Goal: Task Accomplishment & Management: Manage account settings

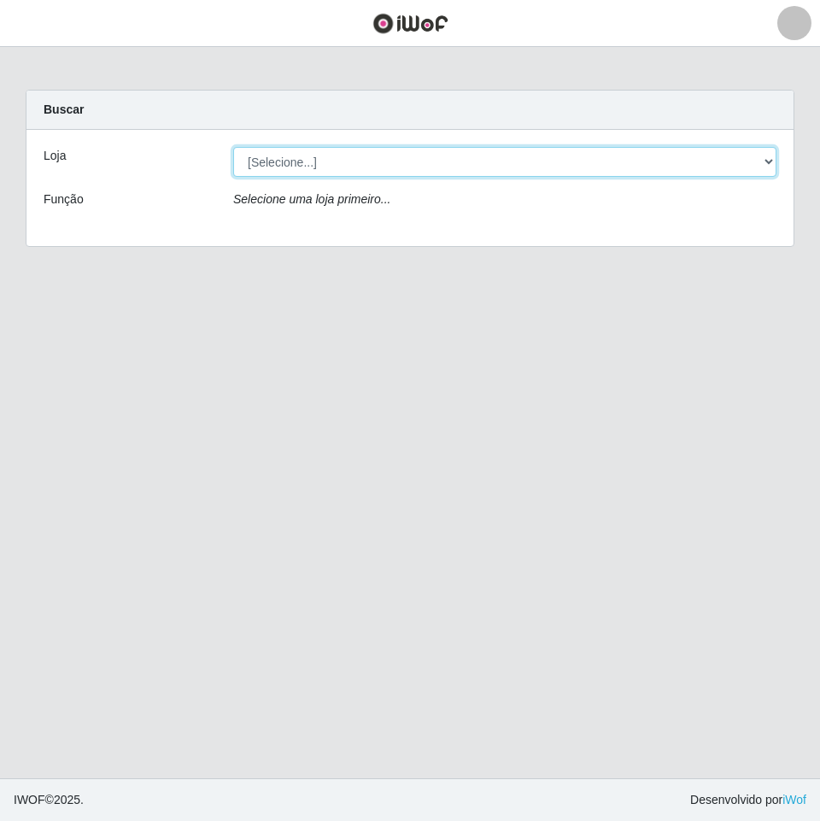
click at [346, 166] on select "[Selecione...] Nova República - Pajuçara Nova República - Pompeia" at bounding box center [504, 162] width 543 height 30
select select "64"
click at [233, 147] on select "[Selecione...] Nova República - Pajuçara Nova República - Pompeia" at bounding box center [504, 162] width 543 height 30
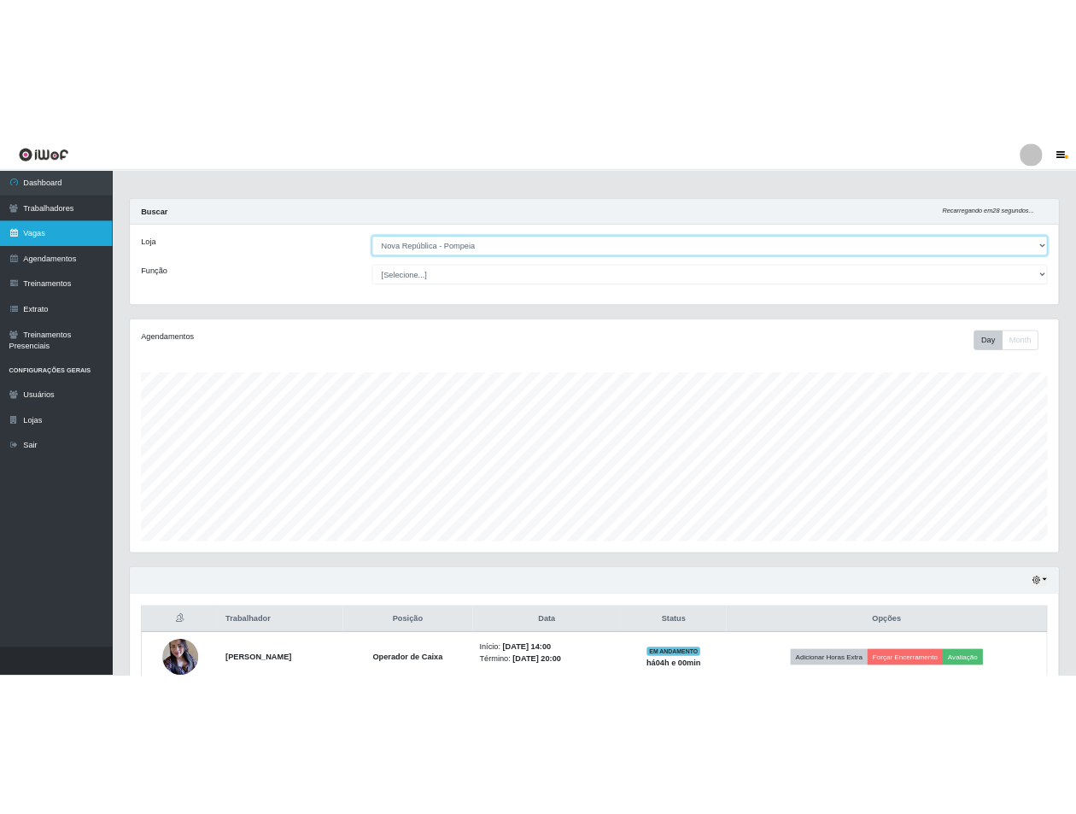
scroll to position [354, 1411]
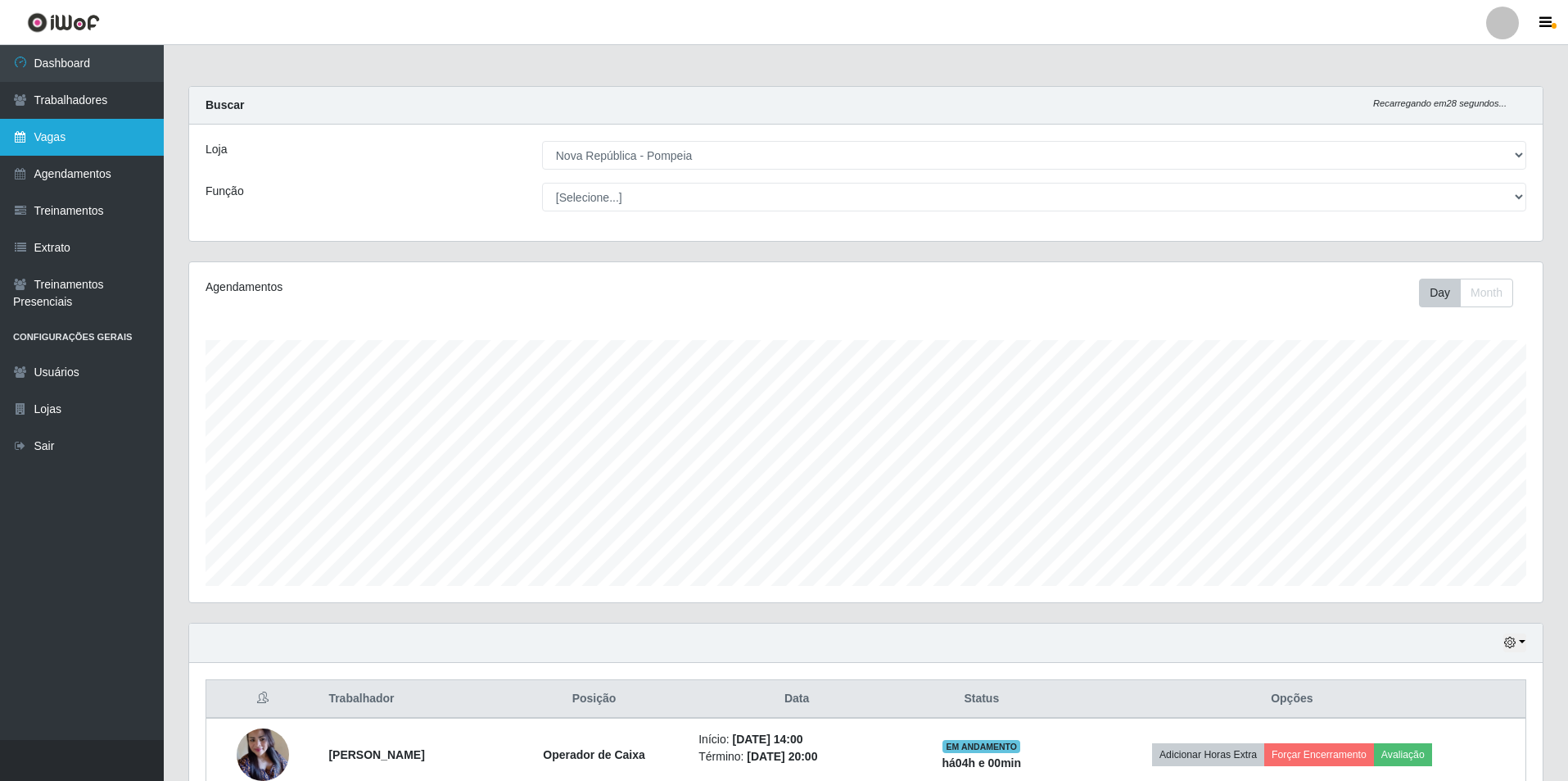
click at [89, 130] on link "Vagas" at bounding box center [82, 137] width 164 height 36
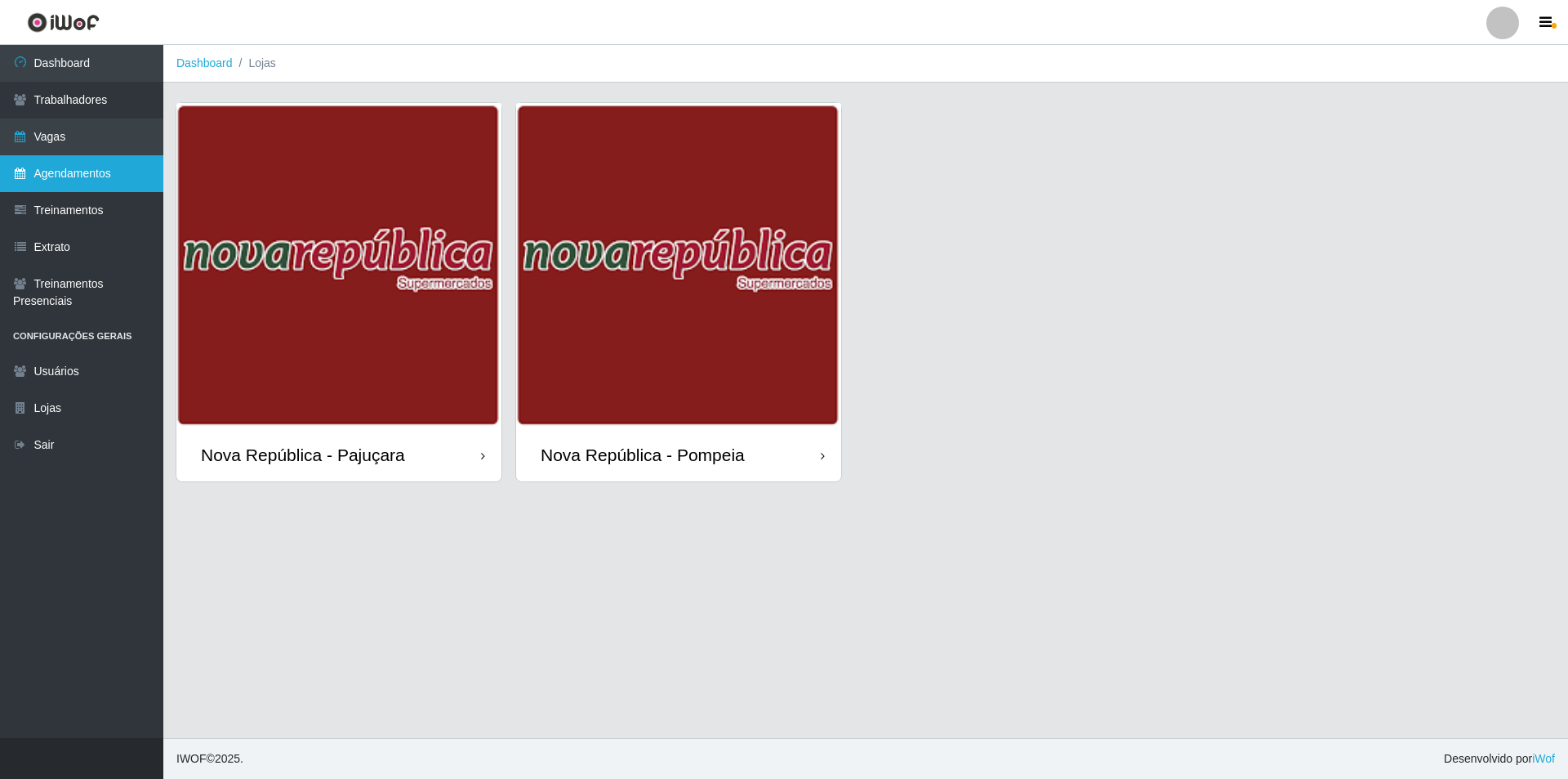
click at [82, 174] on link "Agendamentos" at bounding box center [81, 173] width 164 height 36
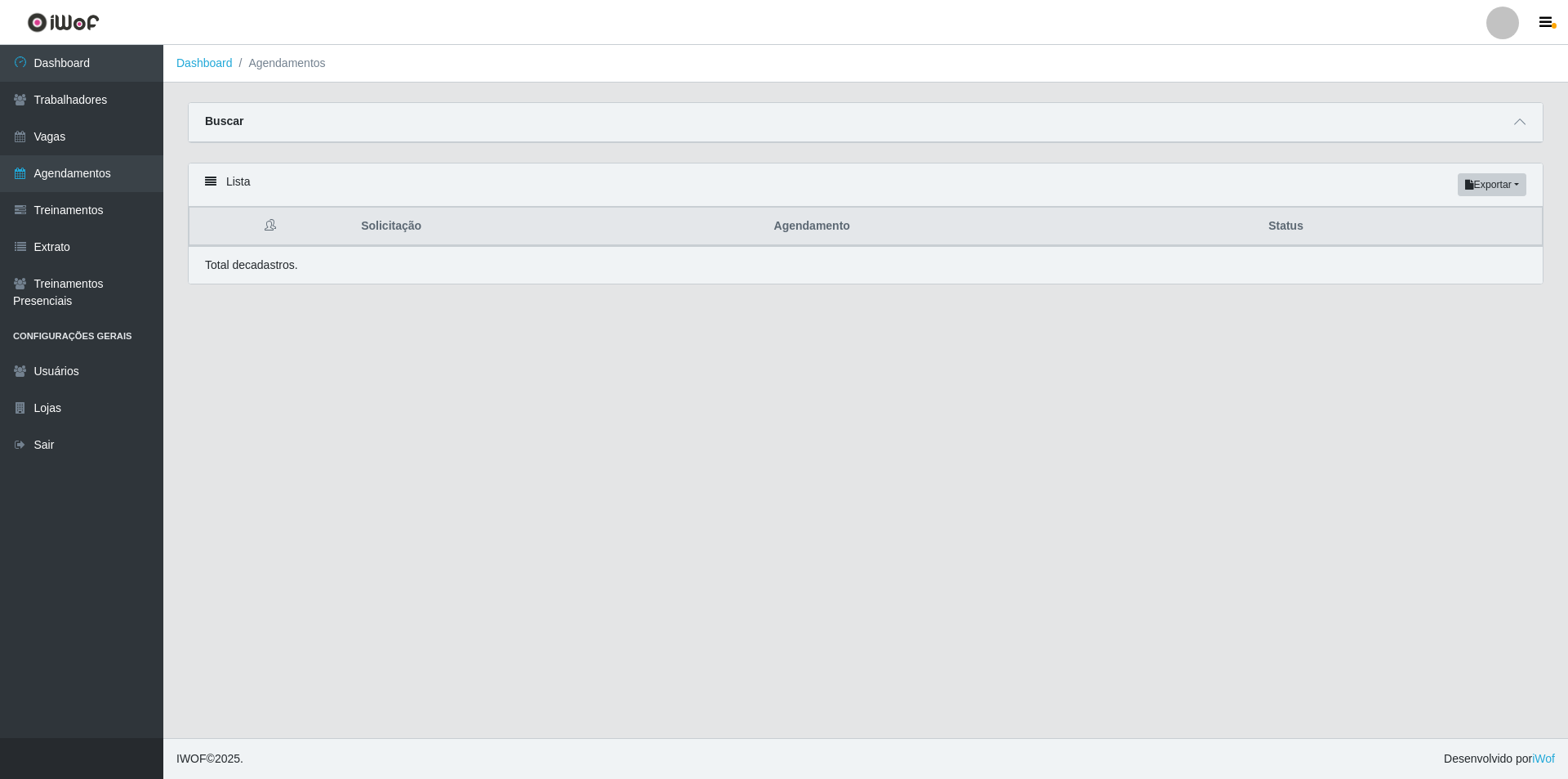
click at [771, 280] on div "Total de cadastros." at bounding box center [866, 264] width 1355 height 37
click at [600, 368] on main "Dashboard Agendamentos Carregando... Buscar Início em Término em Status [Seleci…" at bounding box center [866, 391] width 1405 height 693
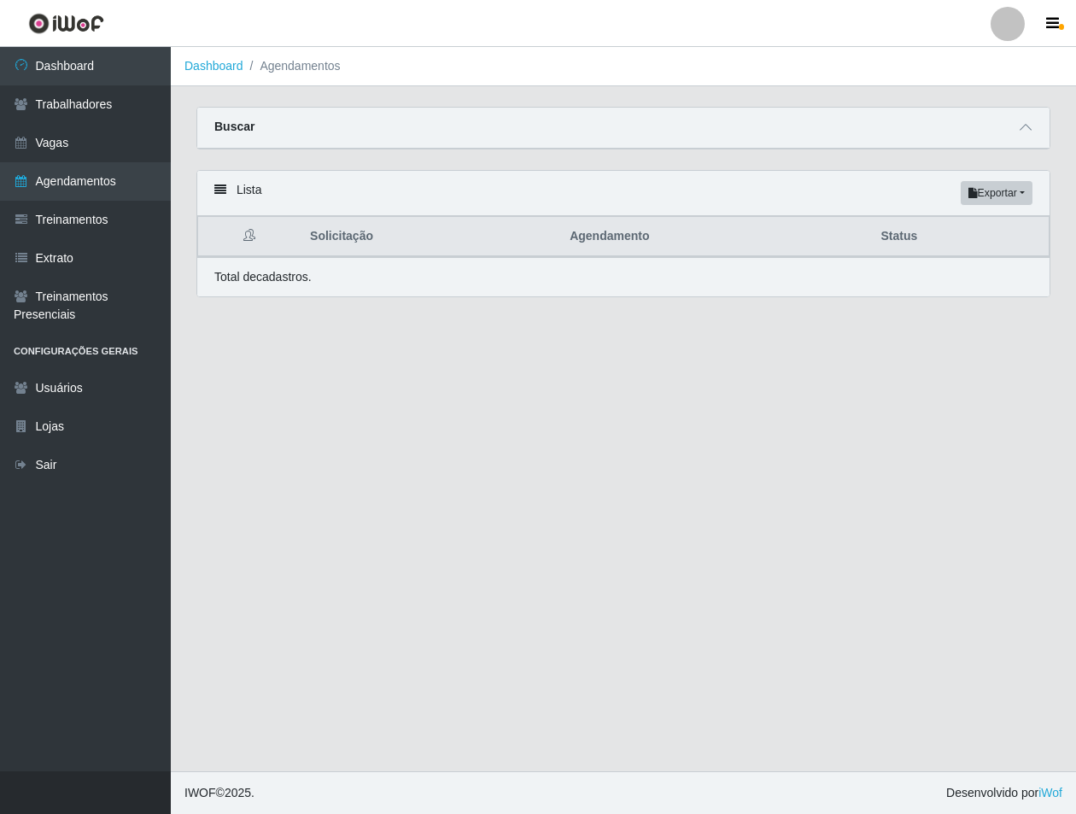
click at [819, 350] on main "Dashboard Agendamentos Carregando... Buscar Início em Término em Status [Seleci…" at bounding box center [623, 409] width 905 height 724
drag, startPoint x: 675, startPoint y: 354, endPoint x: 675, endPoint y: 344, distance: 10.2
click at [675, 349] on main "Dashboard Agendamentos Carregando... Buscar Início em Término em Status [Seleci…" at bounding box center [623, 409] width 905 height 724
click at [998, 202] on button "Exportar" at bounding box center [997, 193] width 72 height 24
click at [998, 201] on button "Exportar" at bounding box center [997, 193] width 72 height 24
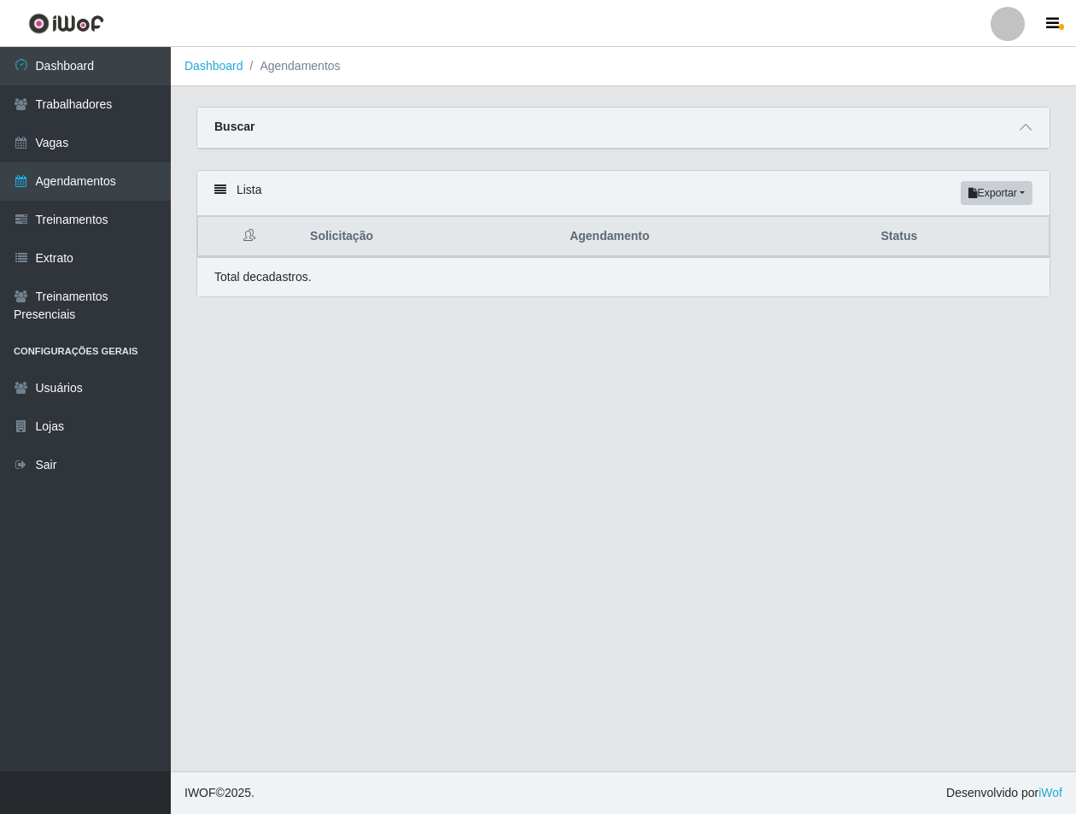
drag, startPoint x: 257, startPoint y: 299, endPoint x: 248, endPoint y: 242, distance: 58.0
click at [254, 292] on div "Lista Exportar PDF Excel Solicitação Agendamento Status Total de cadastros." at bounding box center [623, 244] width 879 height 148
click at [242, 191] on div "Lista Exportar PDF Excel" at bounding box center [623, 193] width 852 height 45
click at [256, 231] on th at bounding box center [249, 237] width 102 height 40
drag, startPoint x: 247, startPoint y: 240, endPoint x: 377, endPoint y: 231, distance: 130.1
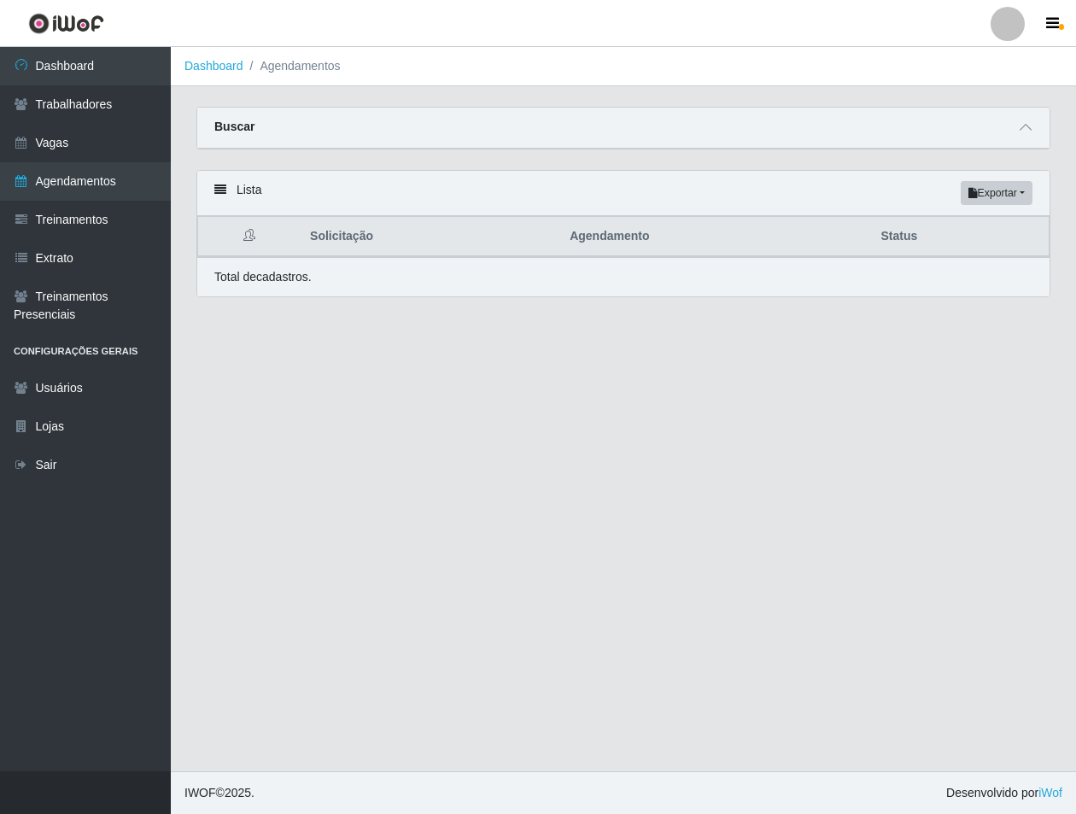
click at [251, 239] on icon at bounding box center [249, 235] width 12 height 12
drag, startPoint x: 378, startPoint y: 231, endPoint x: 368, endPoint y: 231, distance: 10.2
click at [373, 231] on th "Solicitação" at bounding box center [430, 237] width 260 height 40
click at [301, 239] on th "Solicitação" at bounding box center [430, 237] width 260 height 40
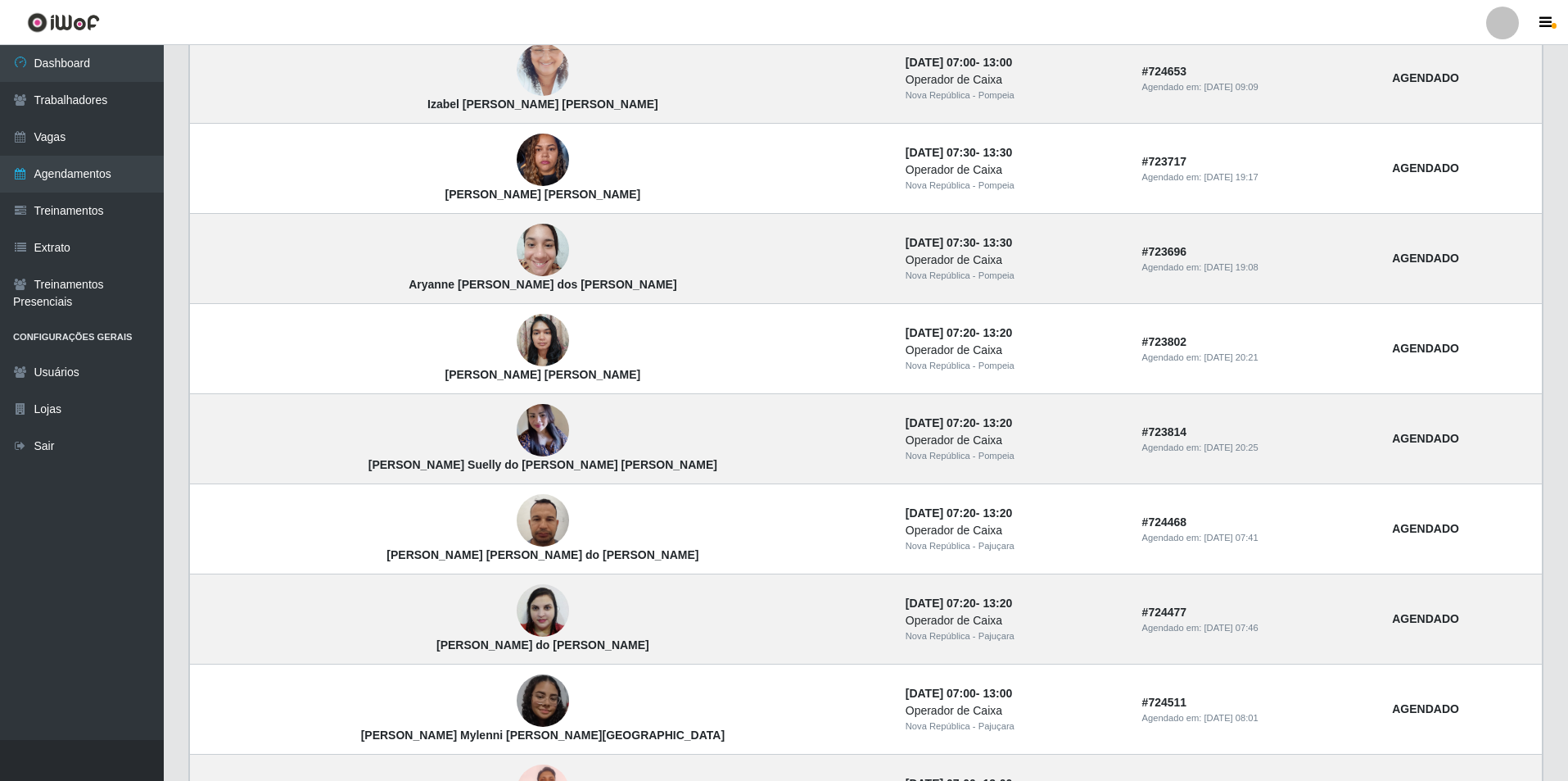
scroll to position [930, 0]
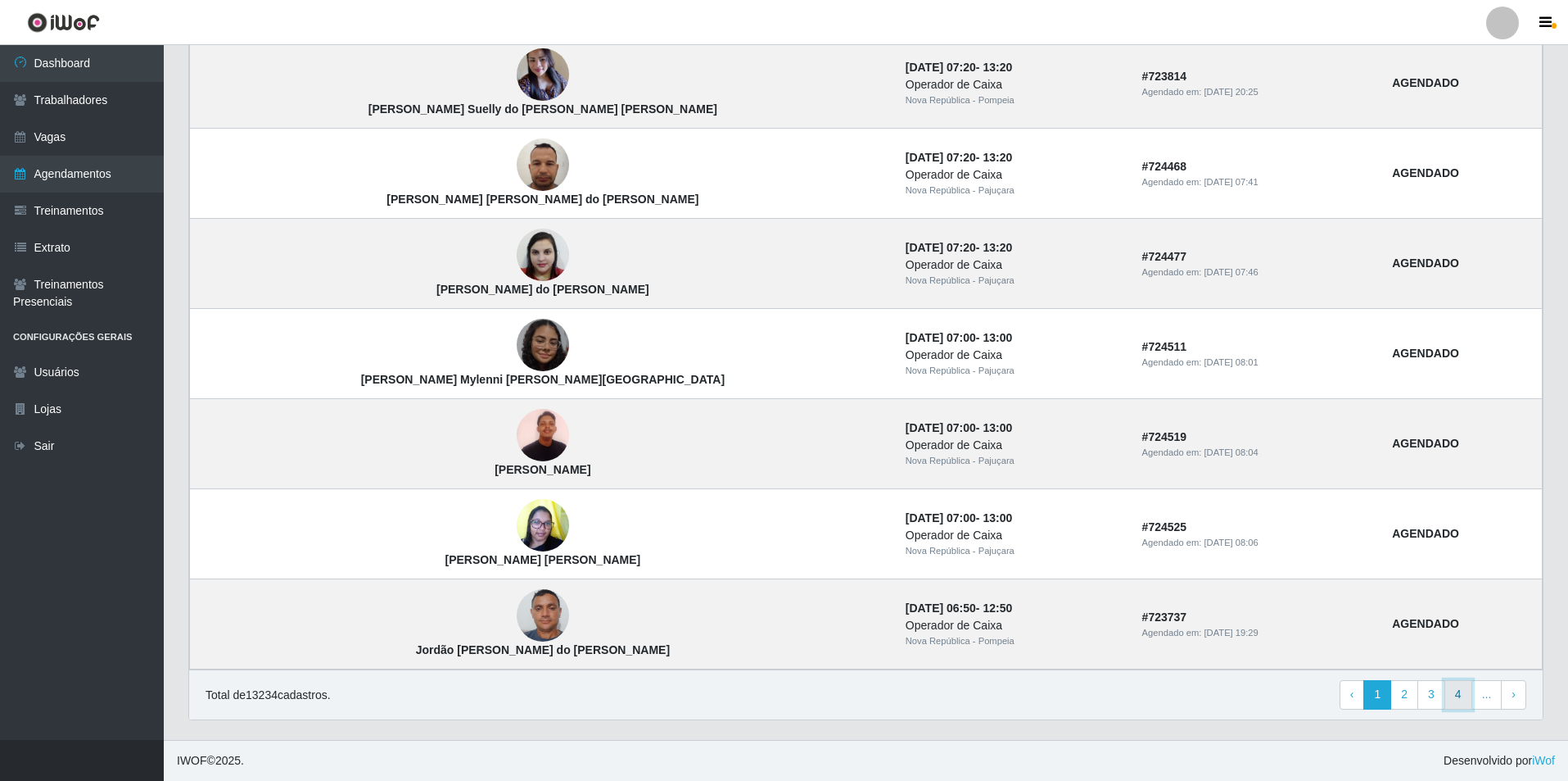
click at [1031, 695] on link "4" at bounding box center [1458, 695] width 28 height 30
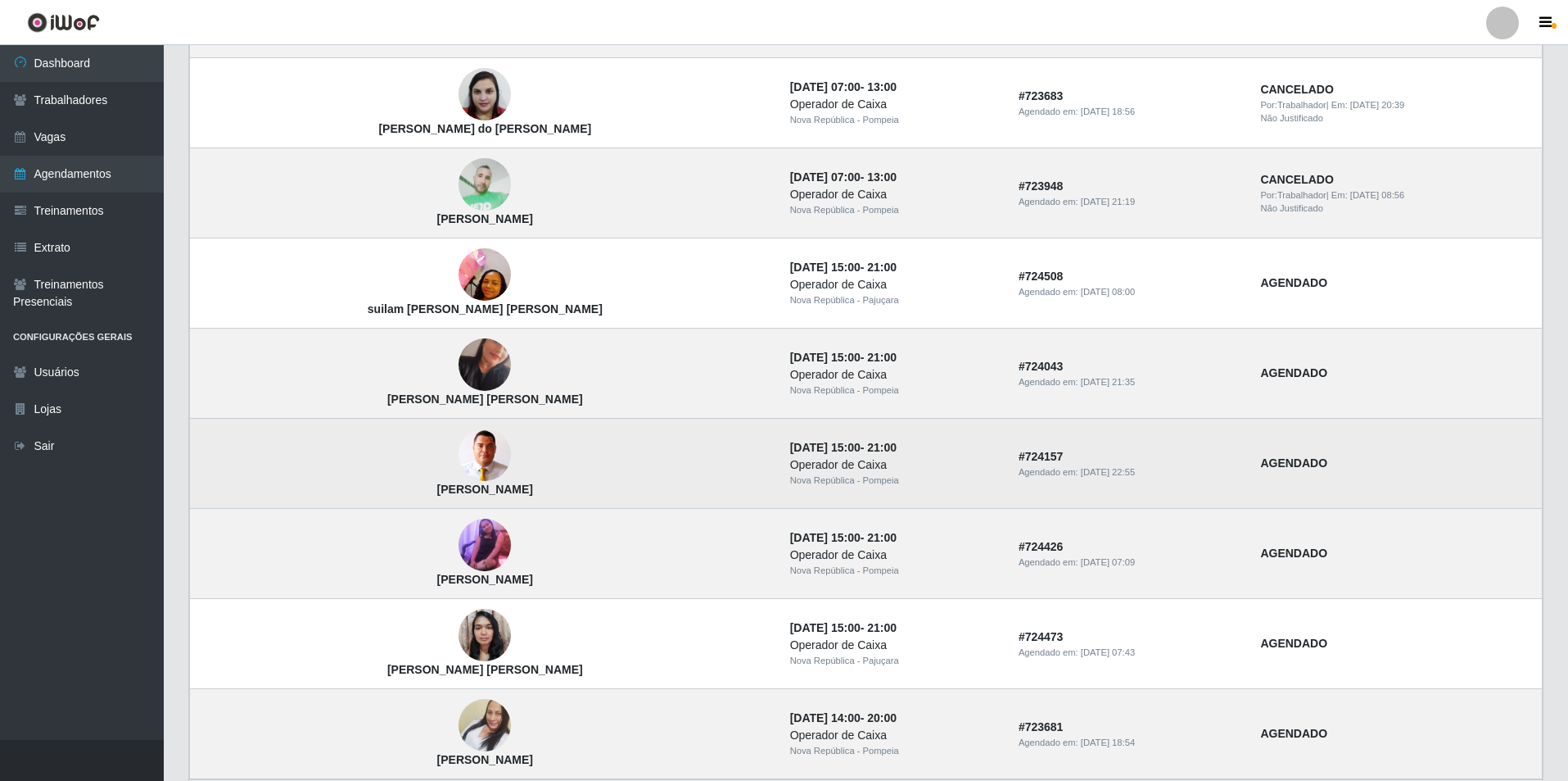
scroll to position [930, 0]
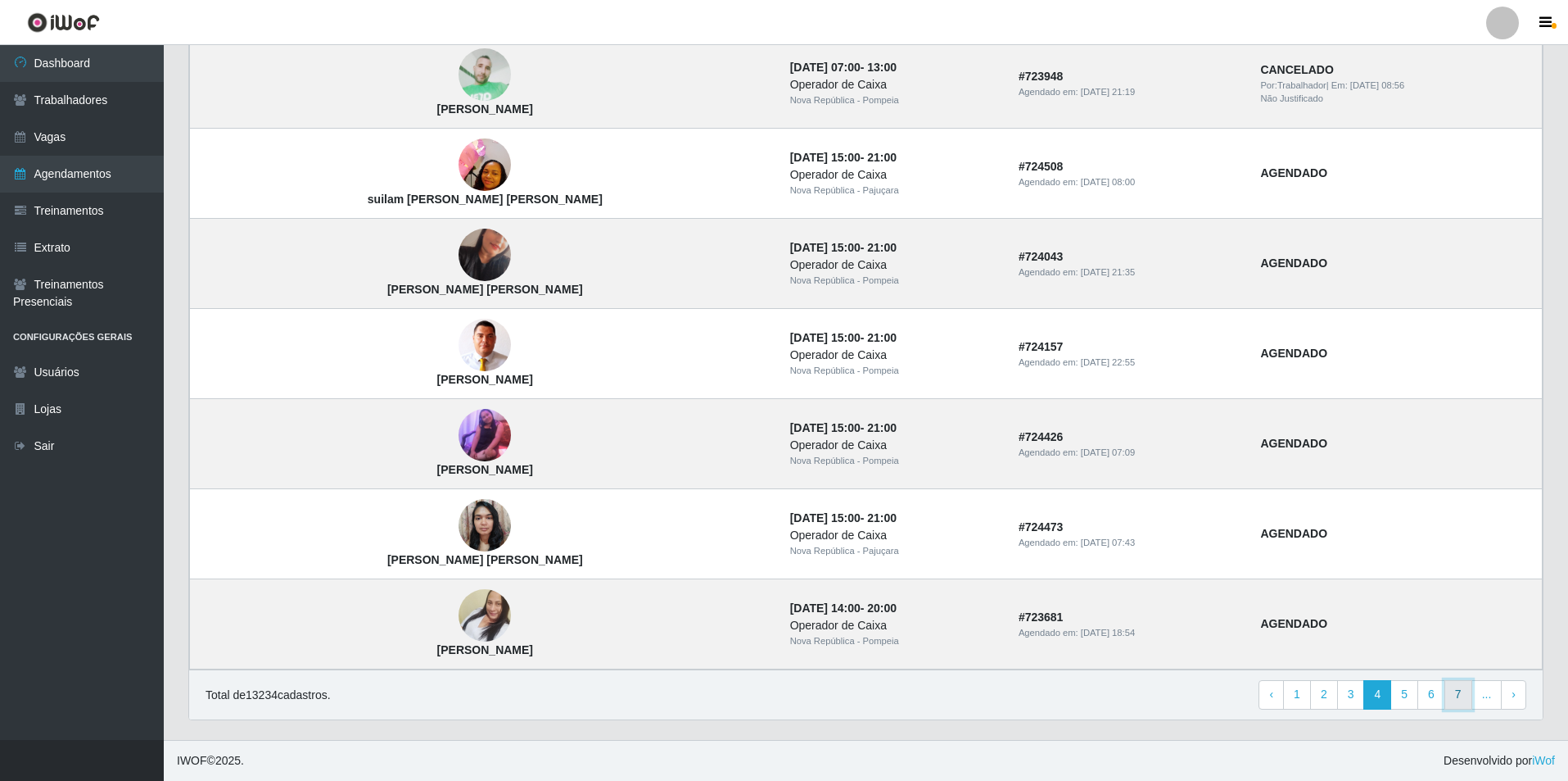
click at [1463, 693] on link "7" at bounding box center [1458, 695] width 28 height 30
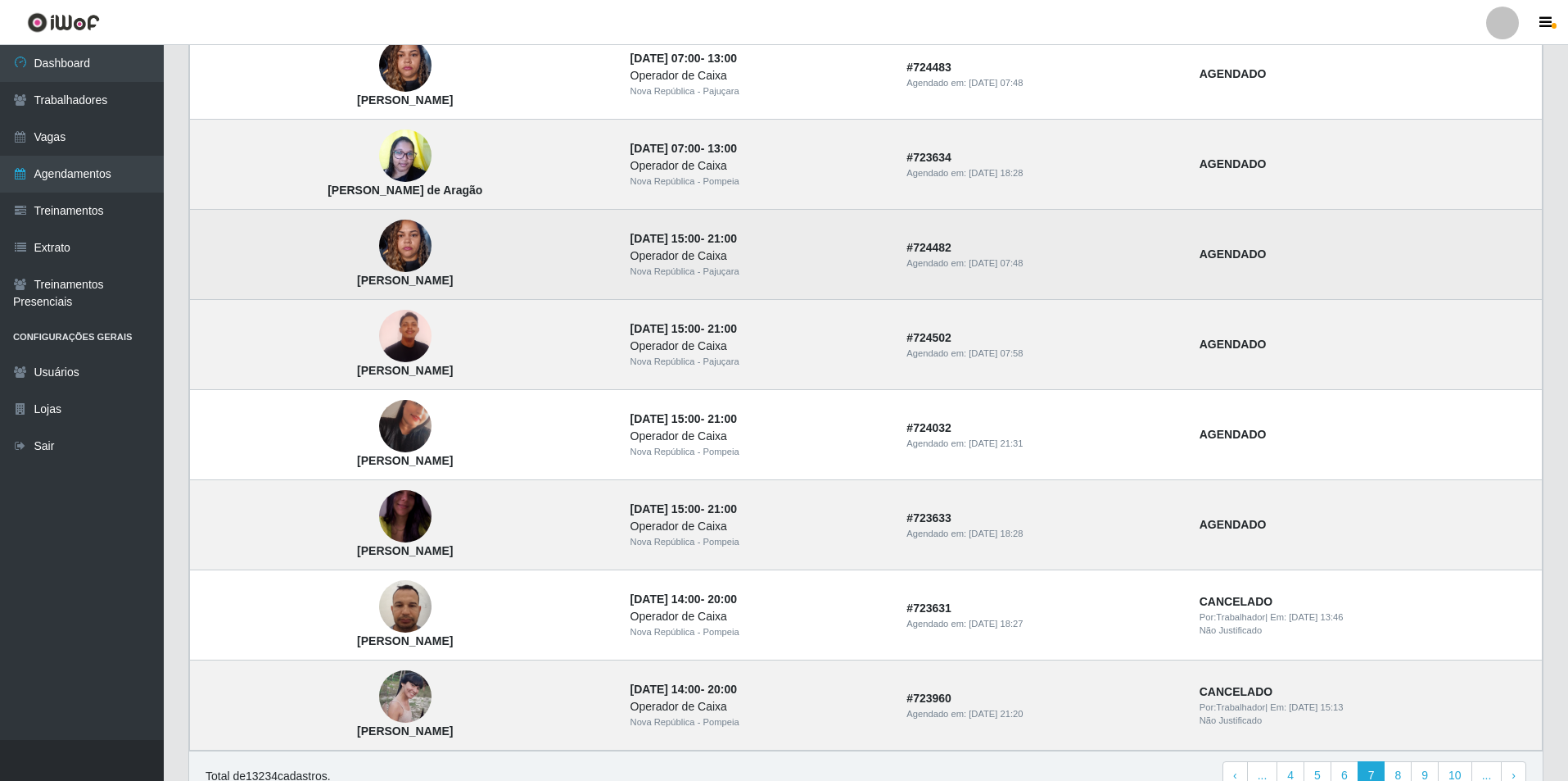
scroll to position [766, 0]
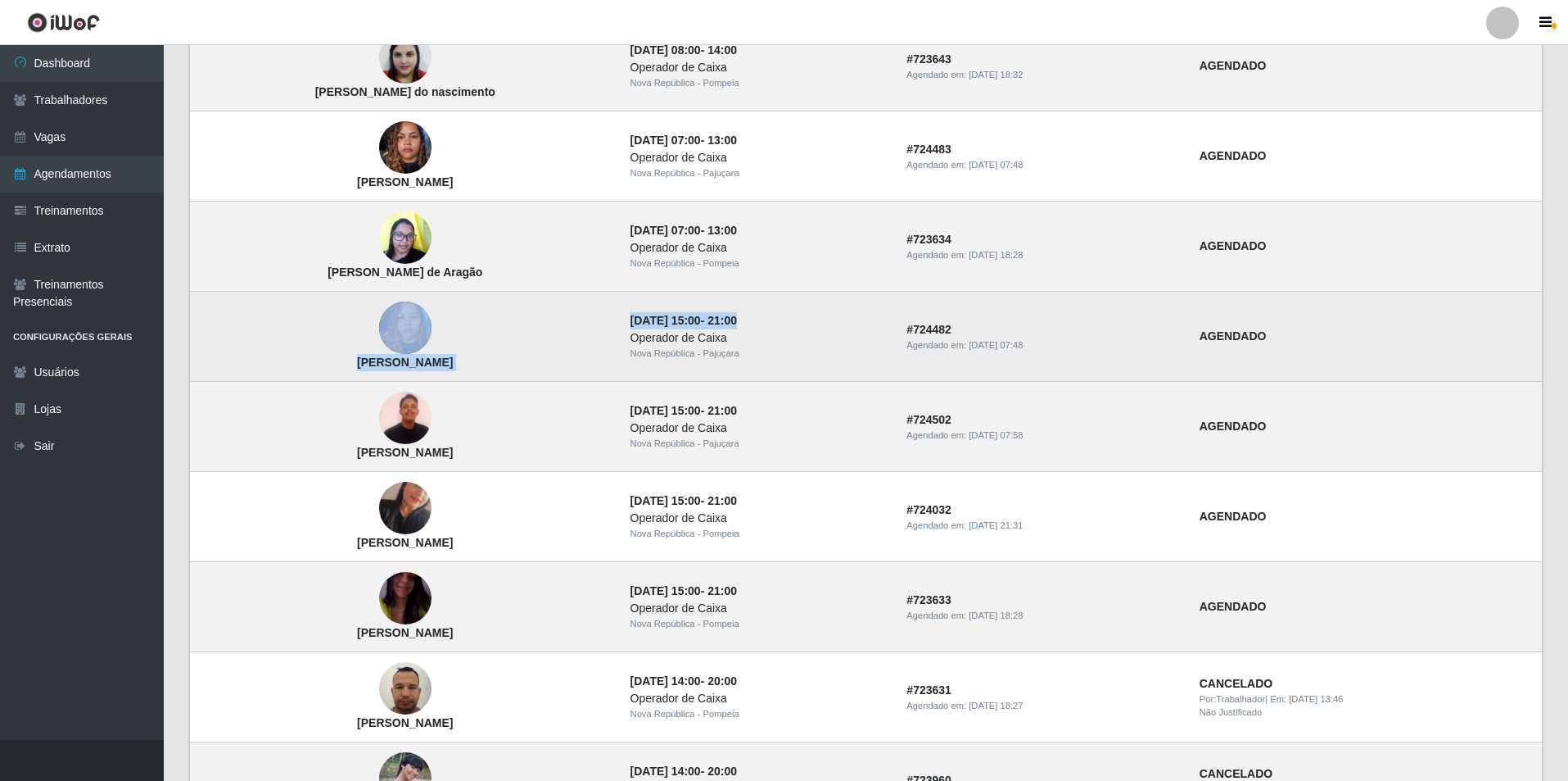
drag, startPoint x: 650, startPoint y: 322, endPoint x: 809, endPoint y: 327, distance: 159.1
click at [809, 327] on tr "Ruth da Silva Cunha 01/09/2025, 15:00 - 21:00 Operador de Caixa Nova República …" at bounding box center [866, 337] width 1352 height 90
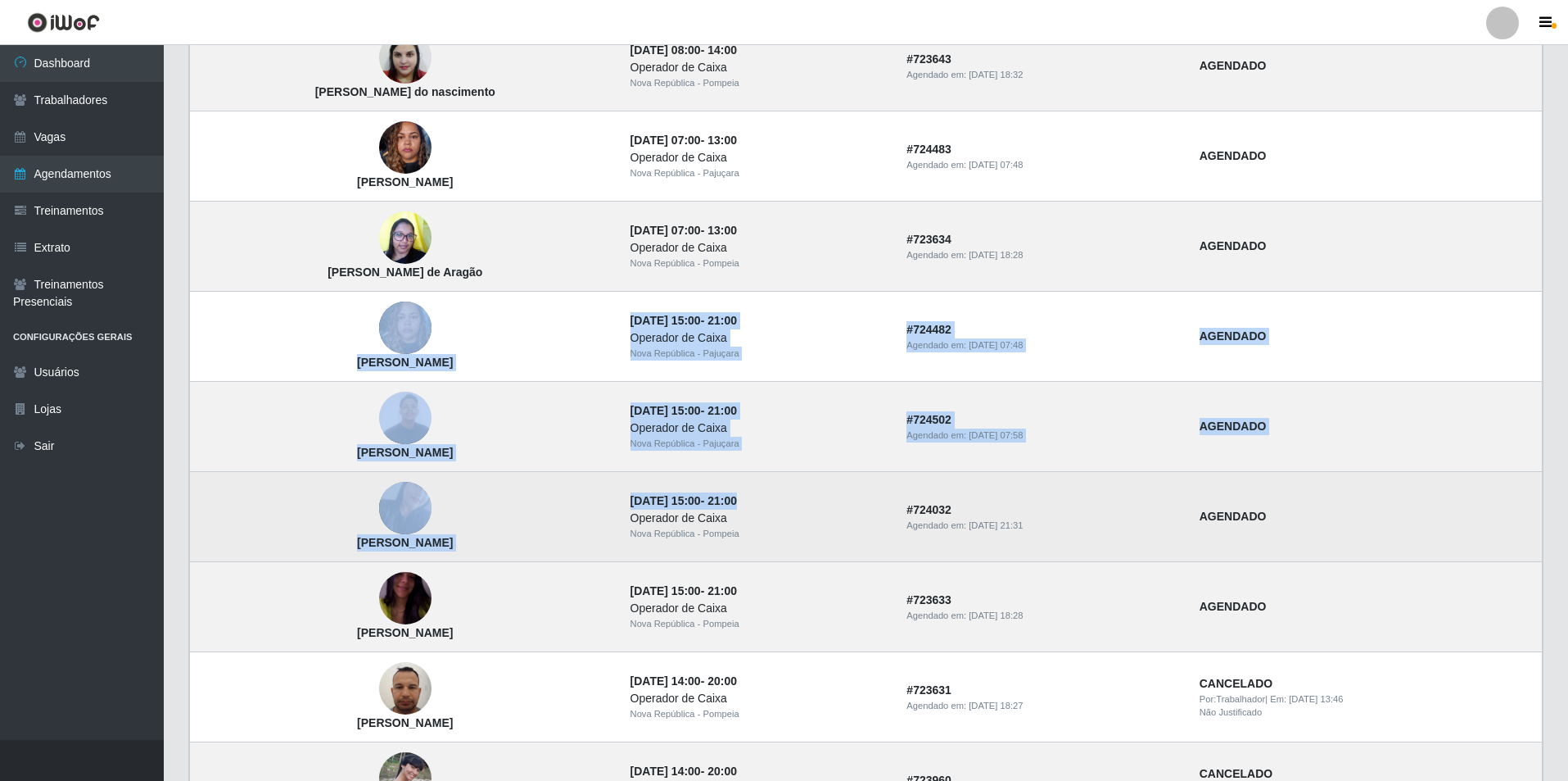
drag, startPoint x: 810, startPoint y: 506, endPoint x: 732, endPoint y: 497, distance: 78.5
click at [642, 331] on tbody "Kristianne Suelly do Nascimento Ferreira 02/09/2025, 15:00 - 21:00 Operador de …" at bounding box center [866, 156] width 1352 height 1353
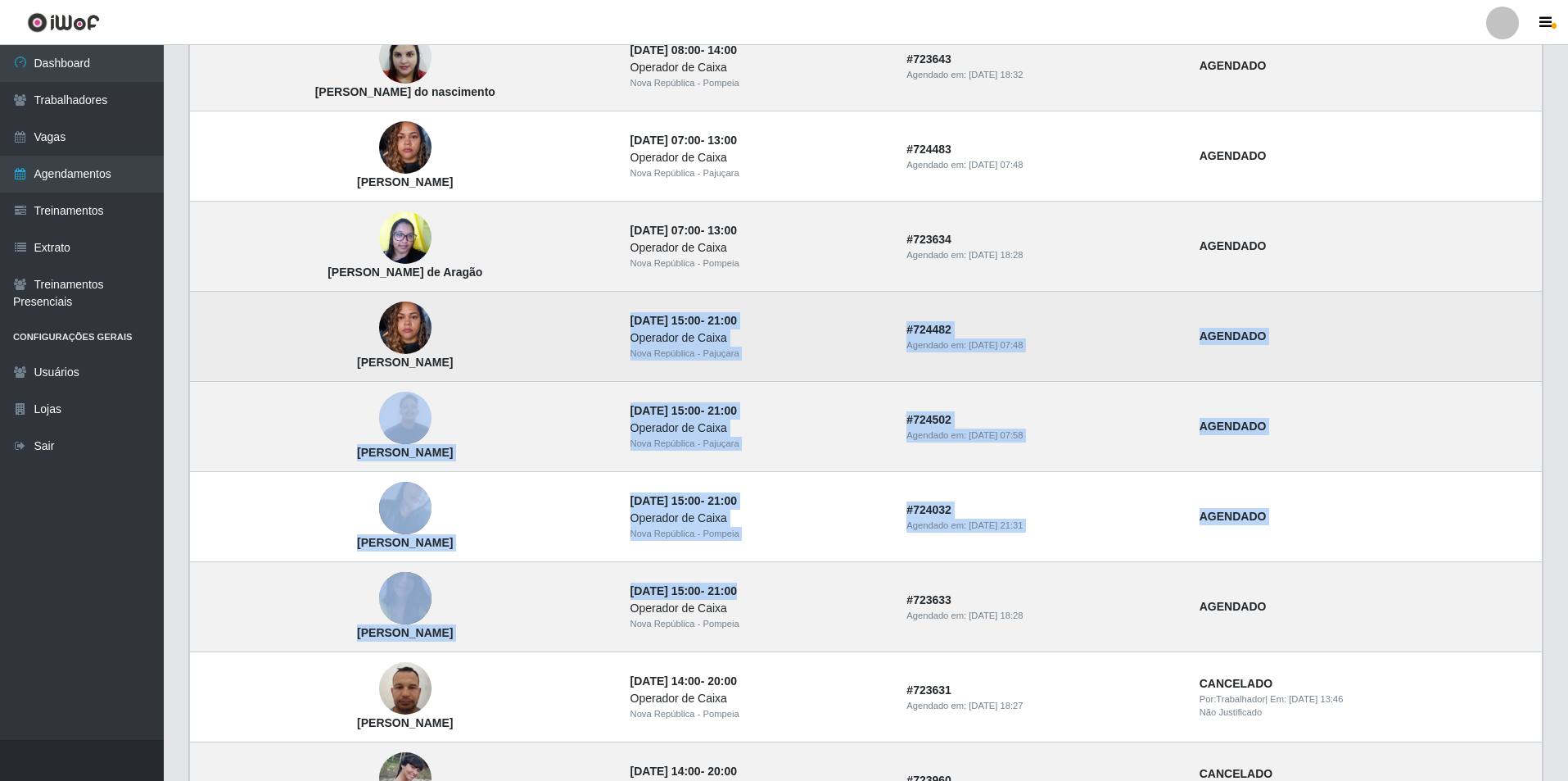
drag, startPoint x: 855, startPoint y: 598, endPoint x: 661, endPoint y: 322, distance: 337.4
click at [661, 322] on tbody "Kristianne Suelly do Nascimento Ferreira 02/09/2025, 15:00 - 21:00 Operador de …" at bounding box center [866, 156] width 1352 height 1353
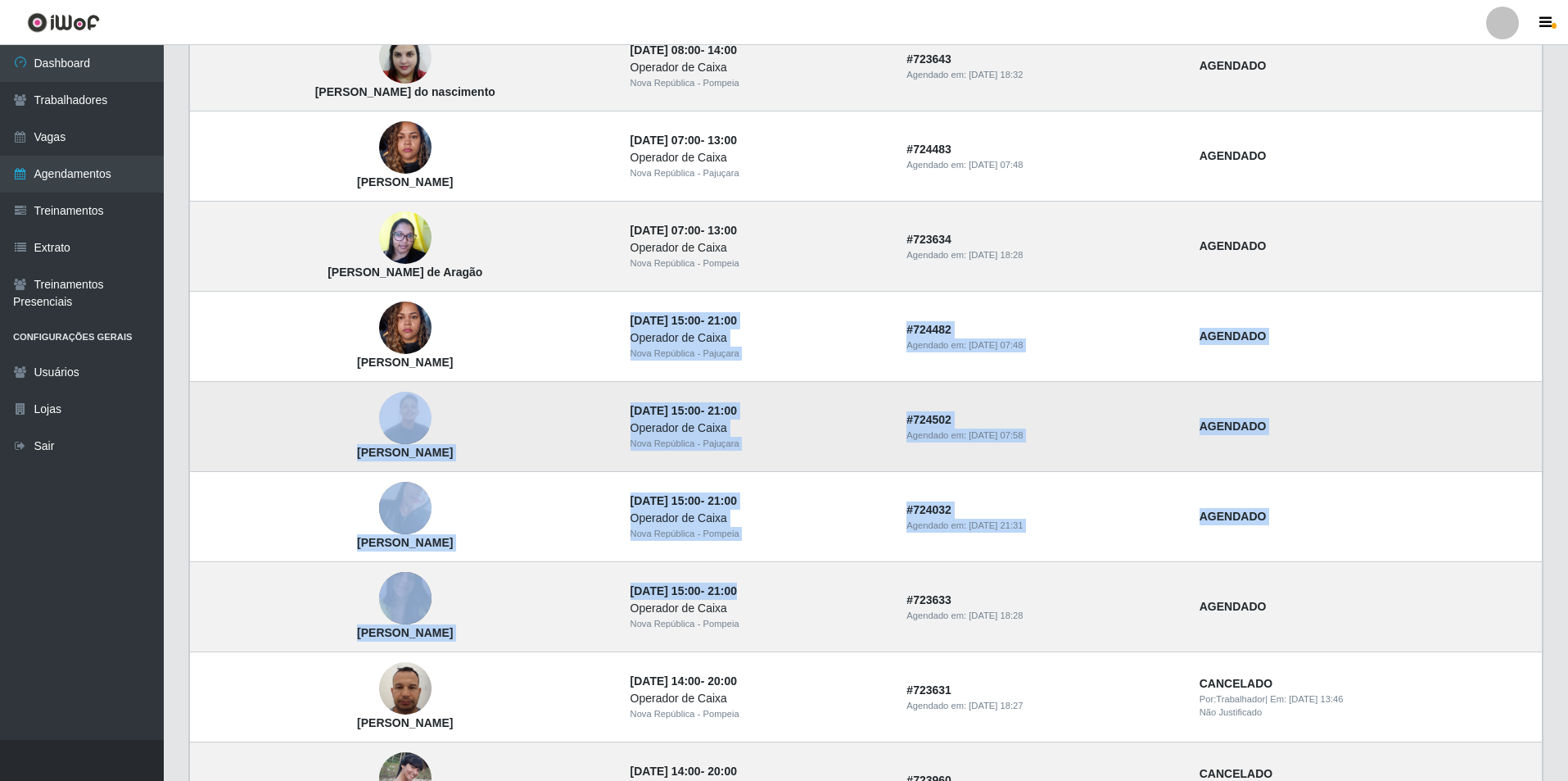
click at [808, 387] on td "01/09/2025, 15:00 - 21:00 Operador de Caixa Nova República - Pajuçara" at bounding box center [759, 427] width 277 height 90
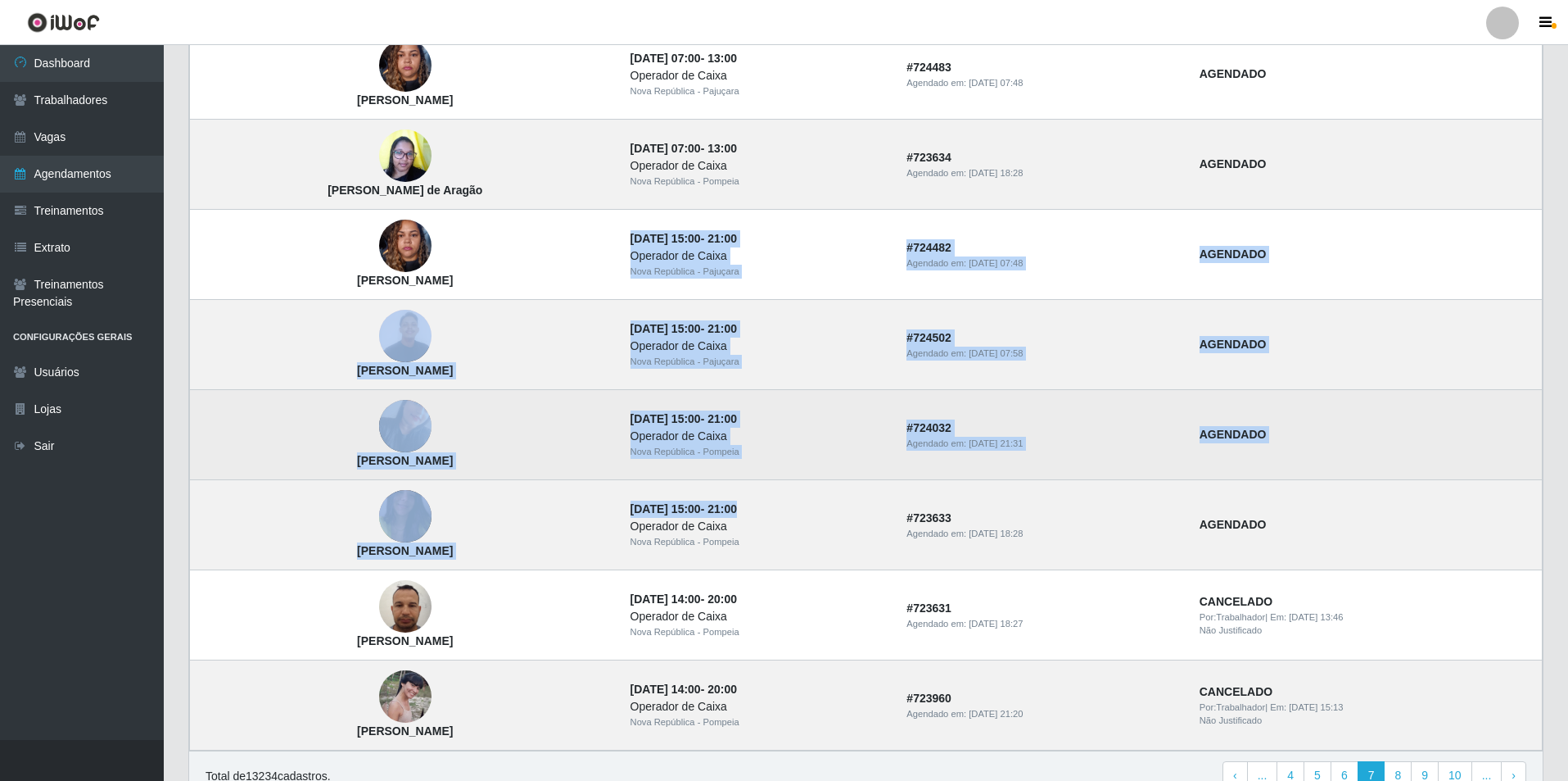
click at [822, 456] on div "Nova República - Pompeia" at bounding box center [759, 452] width 257 height 14
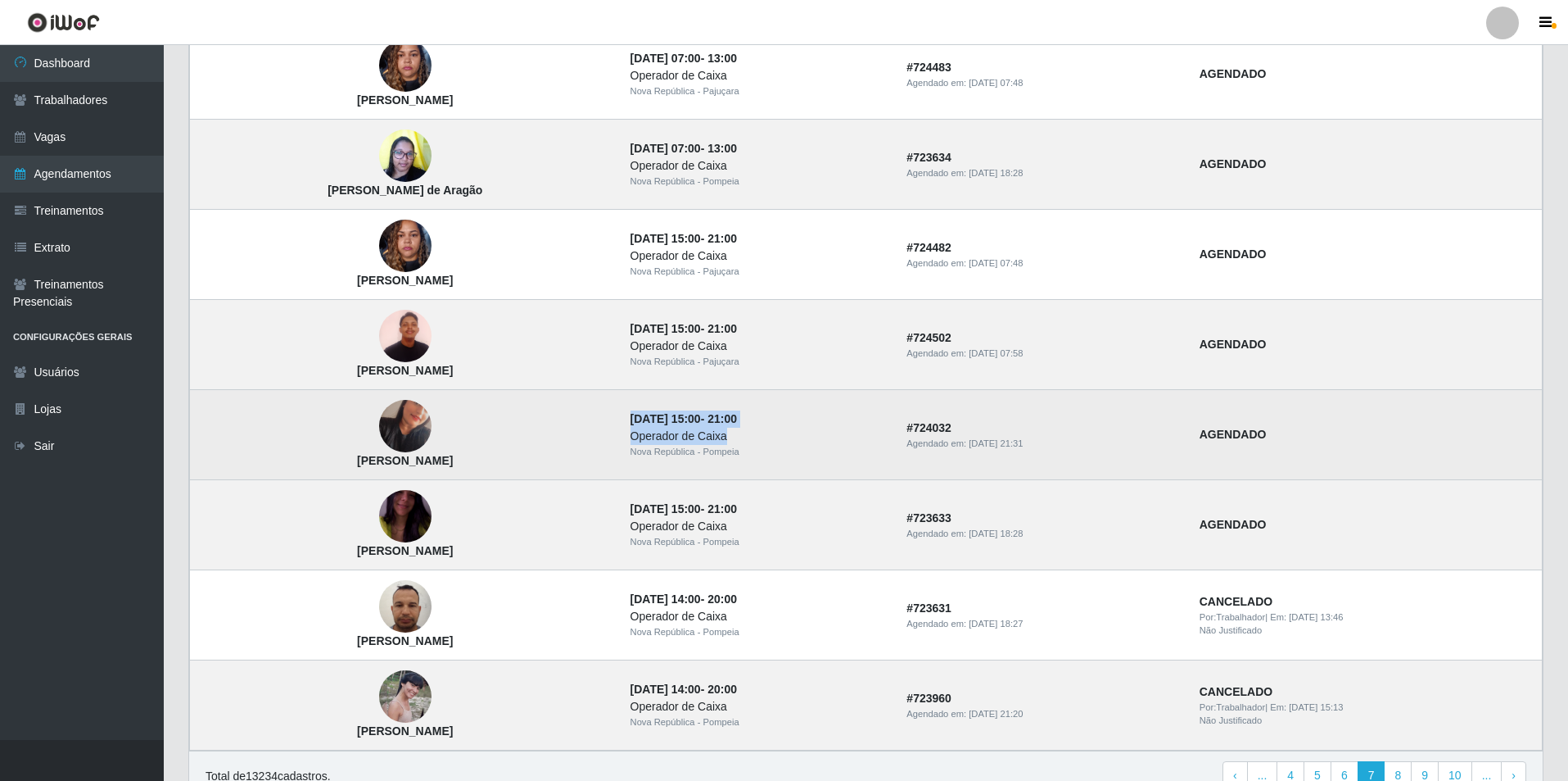
drag, startPoint x: 661, startPoint y: 417, endPoint x: 815, endPoint y: 429, distance: 154.5
click at [815, 429] on td "01/09/2025, 15:00 - 21:00 Operador de Caixa Nova República - Pompeia" at bounding box center [759, 435] width 277 height 90
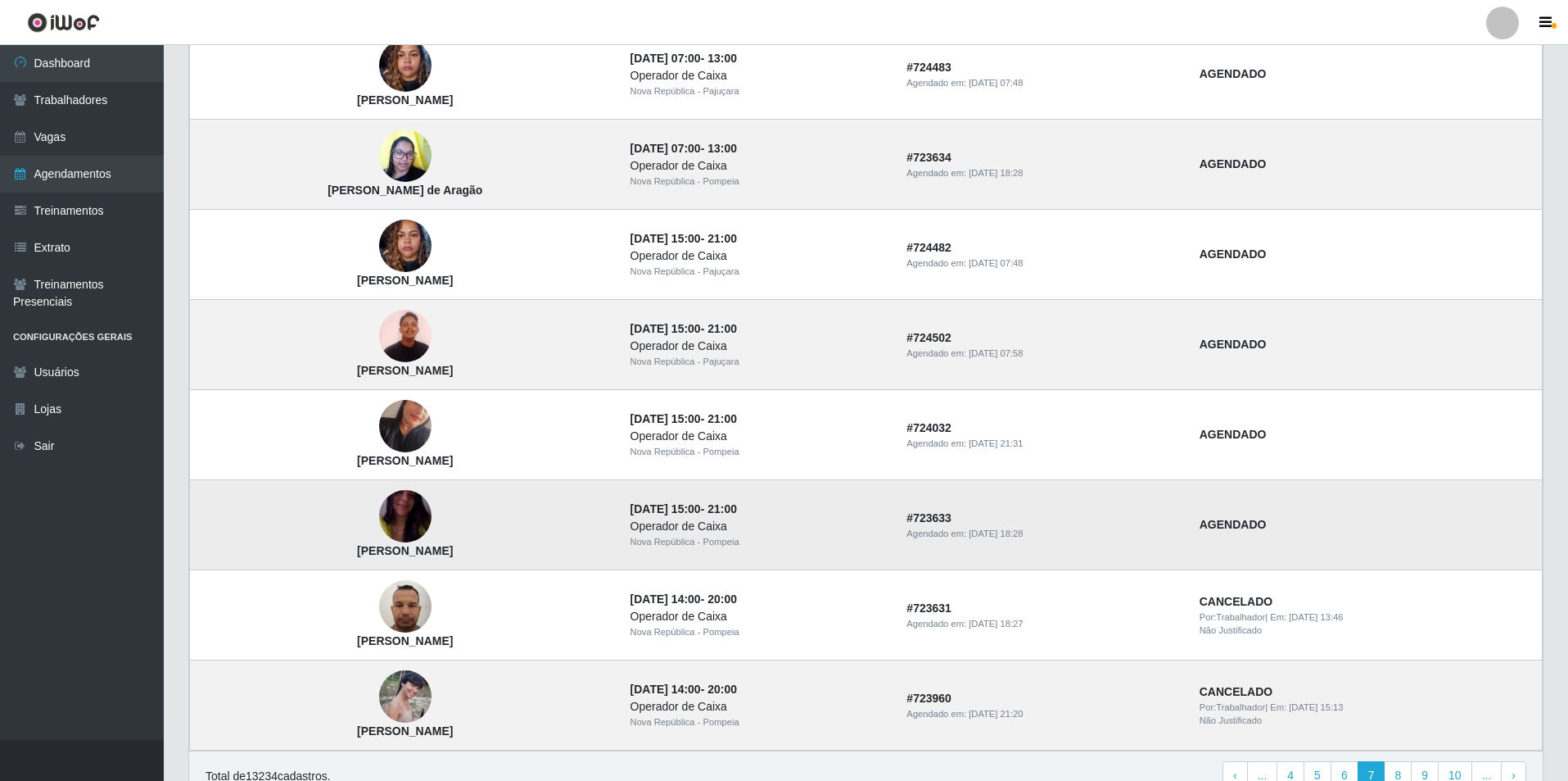
click at [737, 514] on strong "01/09/2025, 15:00 - 21:00" at bounding box center [683, 509] width 106 height 13
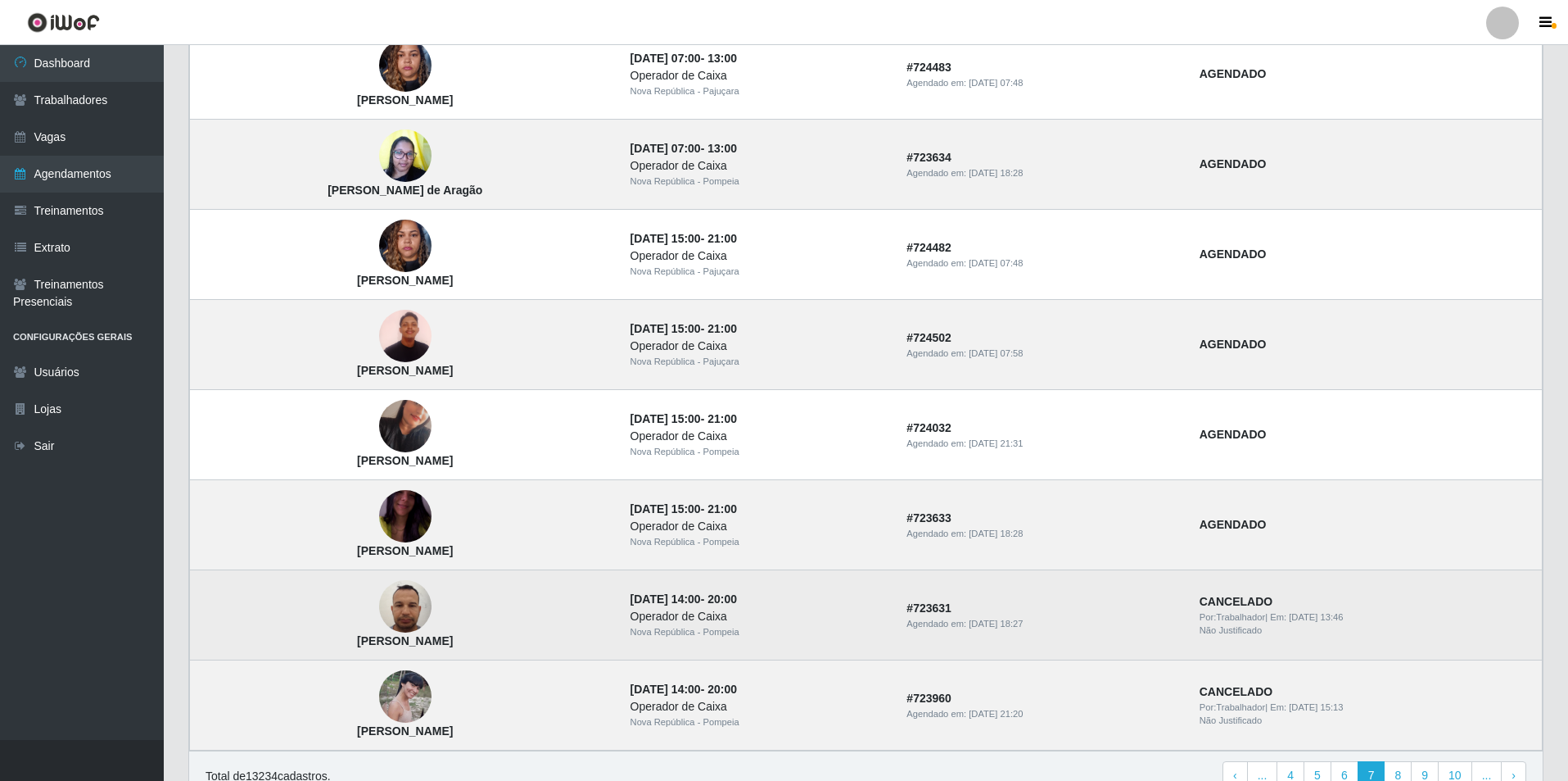
scroll to position [930, 0]
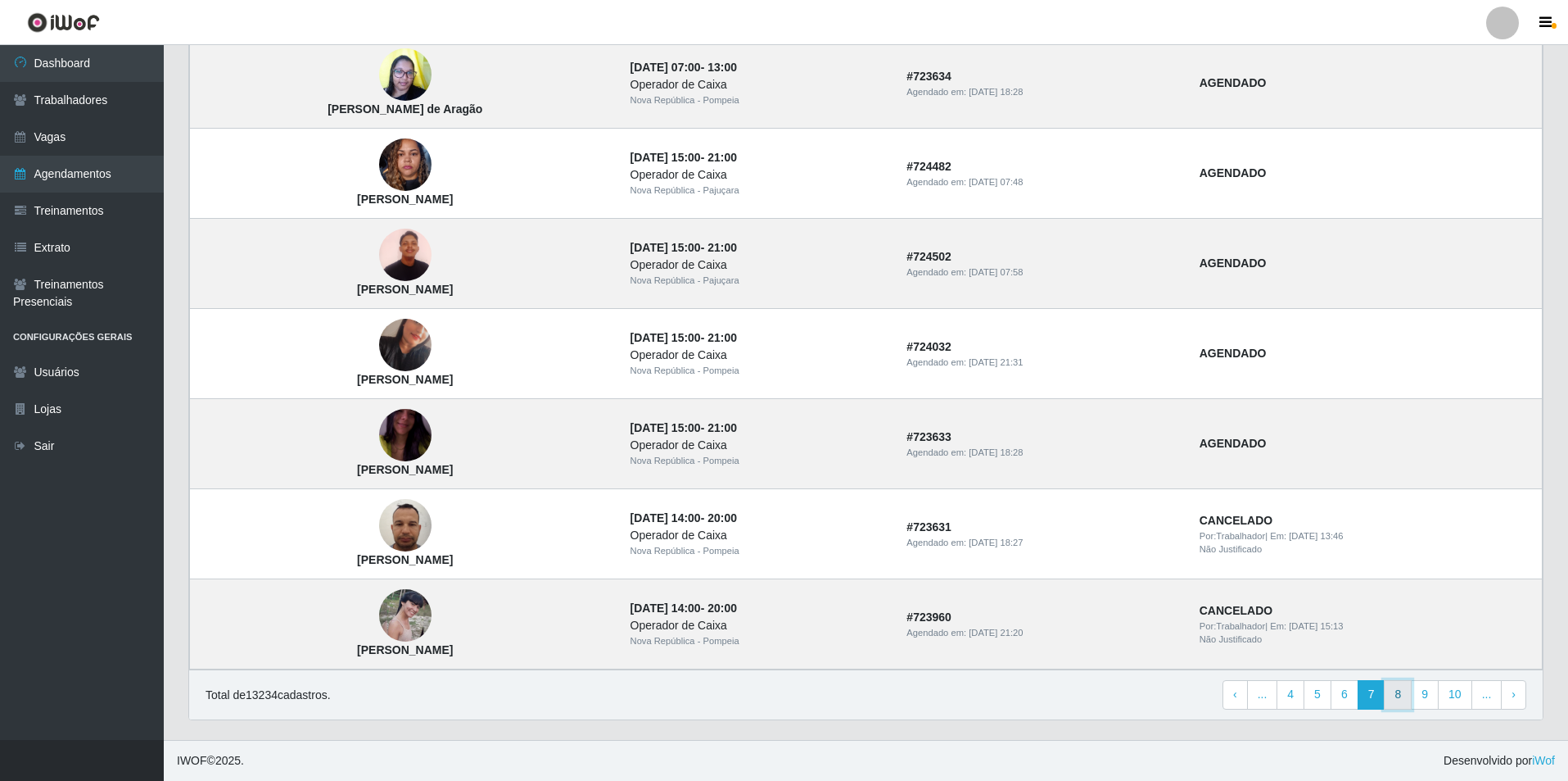
click at [1399, 691] on link "8" at bounding box center [1397, 695] width 28 height 30
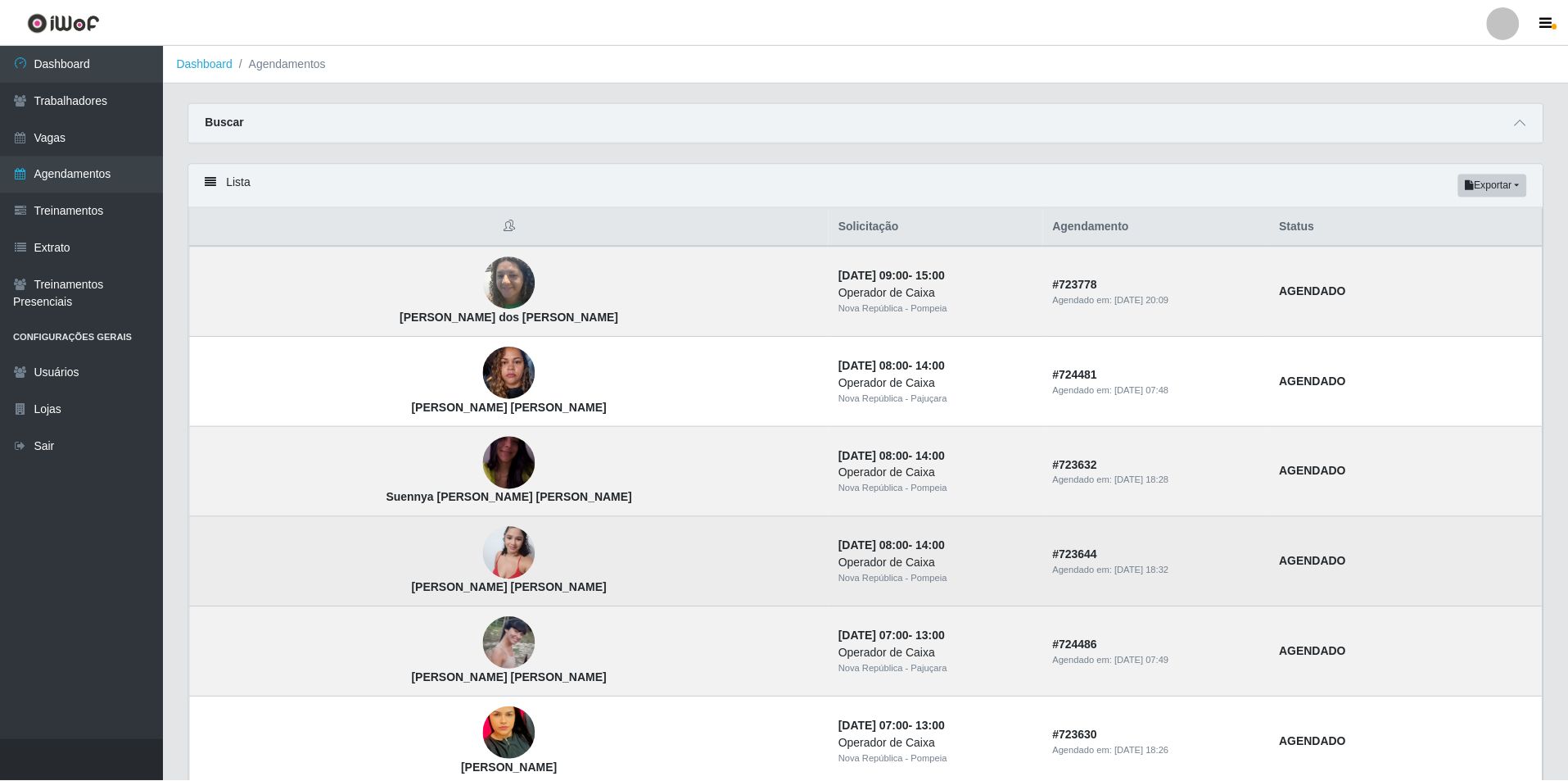
scroll to position [82, 0]
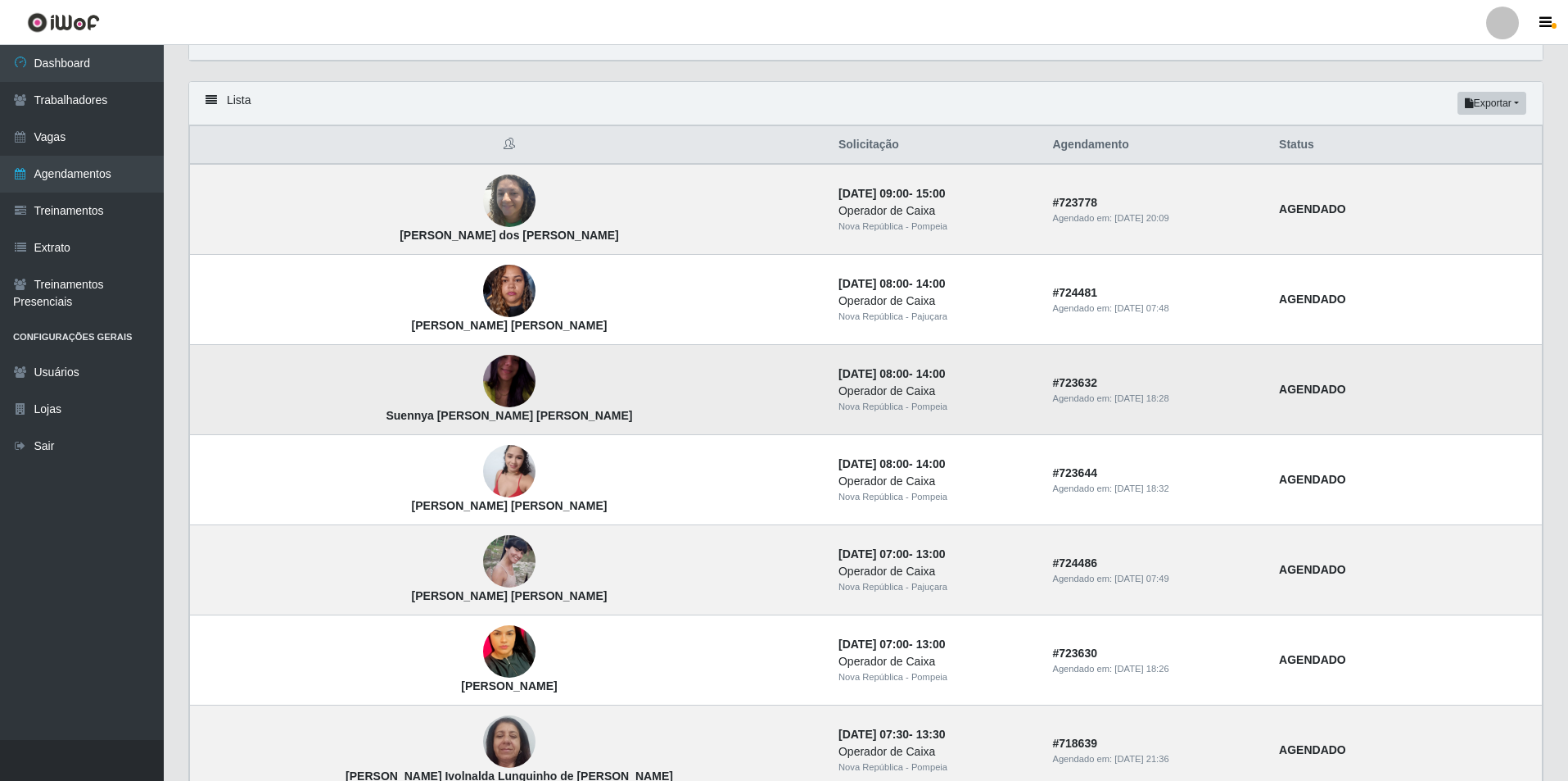
click at [483, 367] on img at bounding box center [509, 380] width 53 height 93
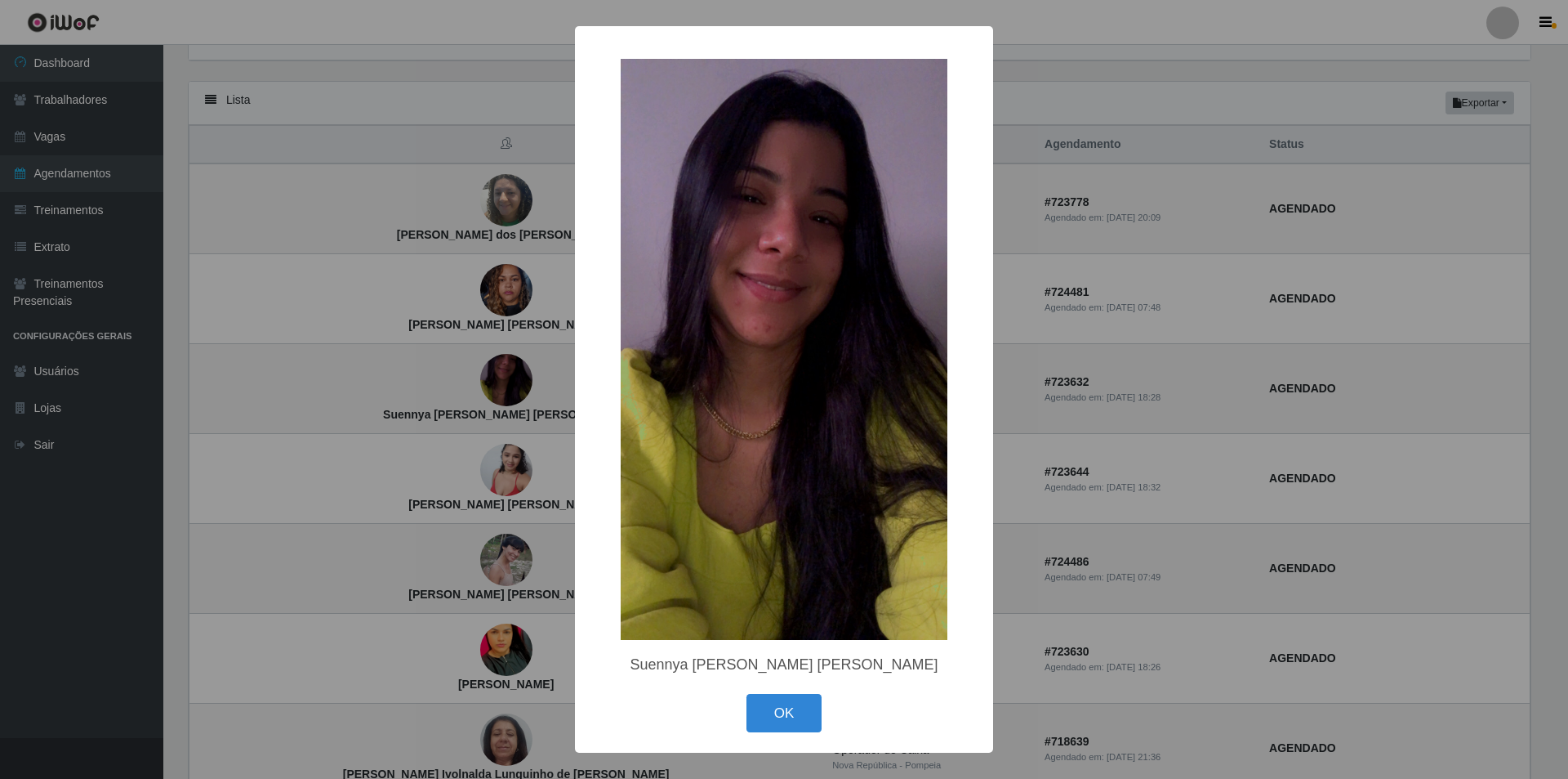
click at [454, 359] on div "× Suennya Rita Moura Diniz OK Cancel" at bounding box center [784, 390] width 1568 height 779
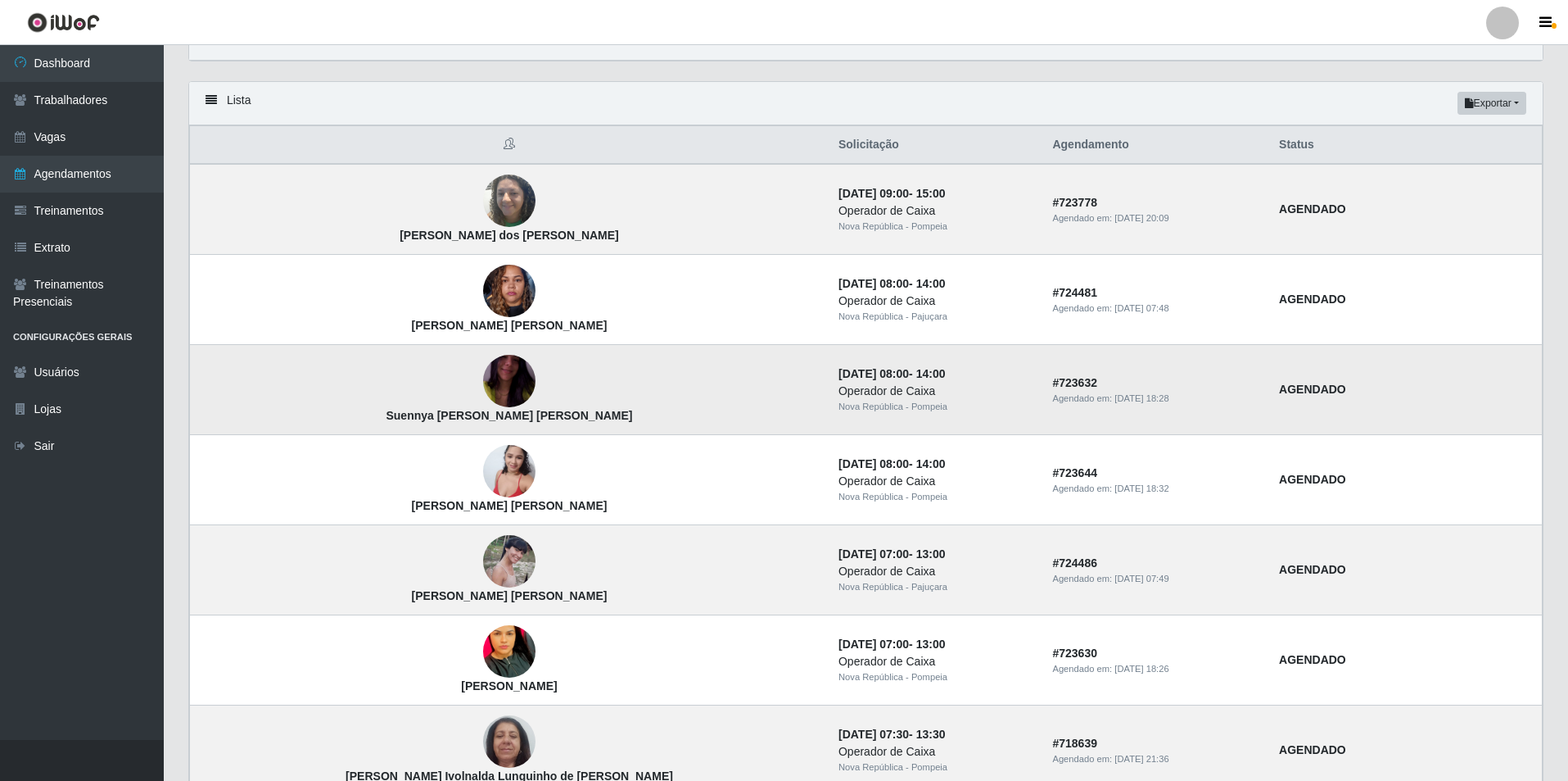
click at [483, 392] on img at bounding box center [509, 380] width 53 height 93
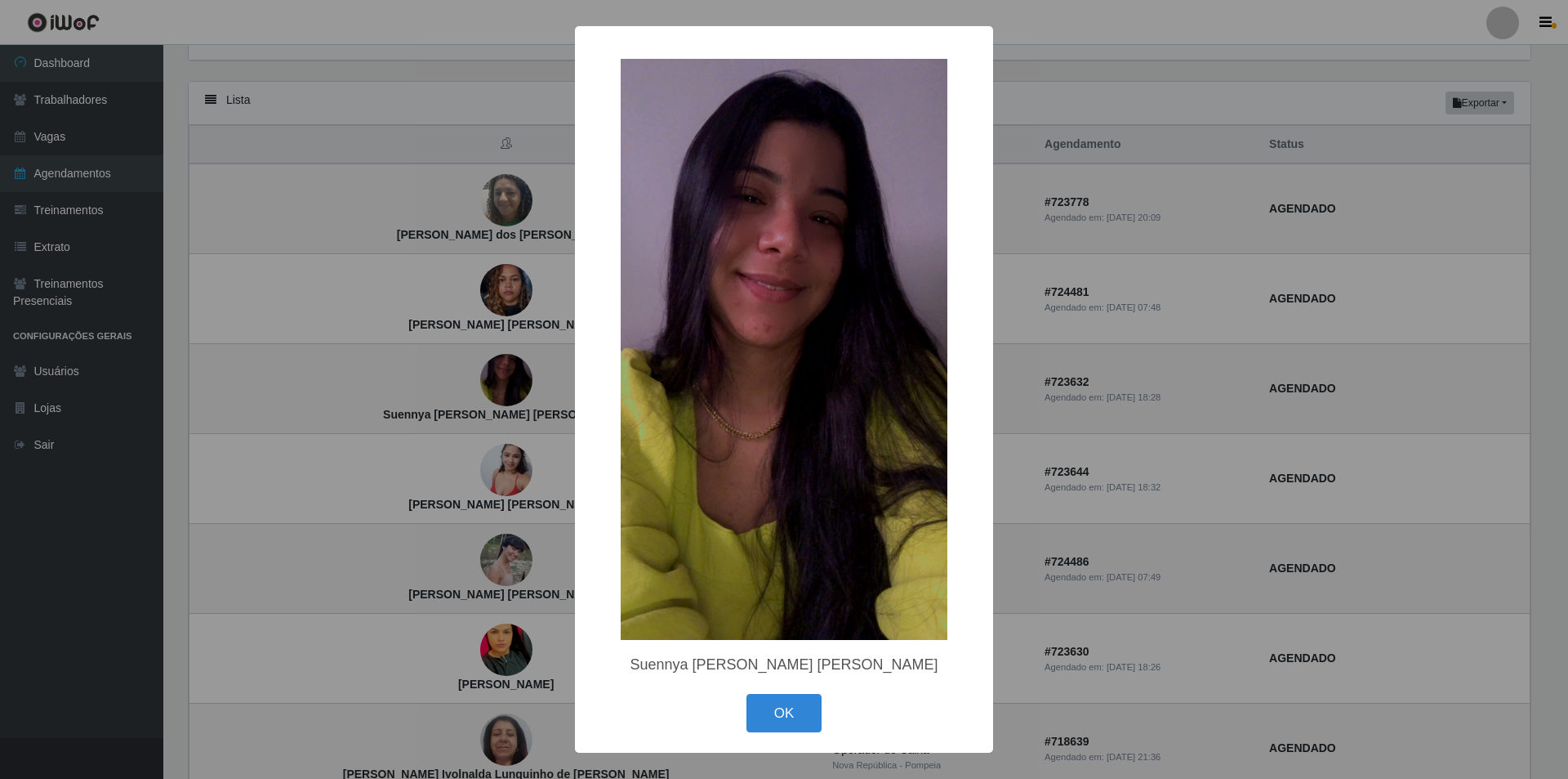
click at [516, 309] on div "× Suennya Rita Moura Diniz OK Cancel" at bounding box center [784, 390] width 1568 height 779
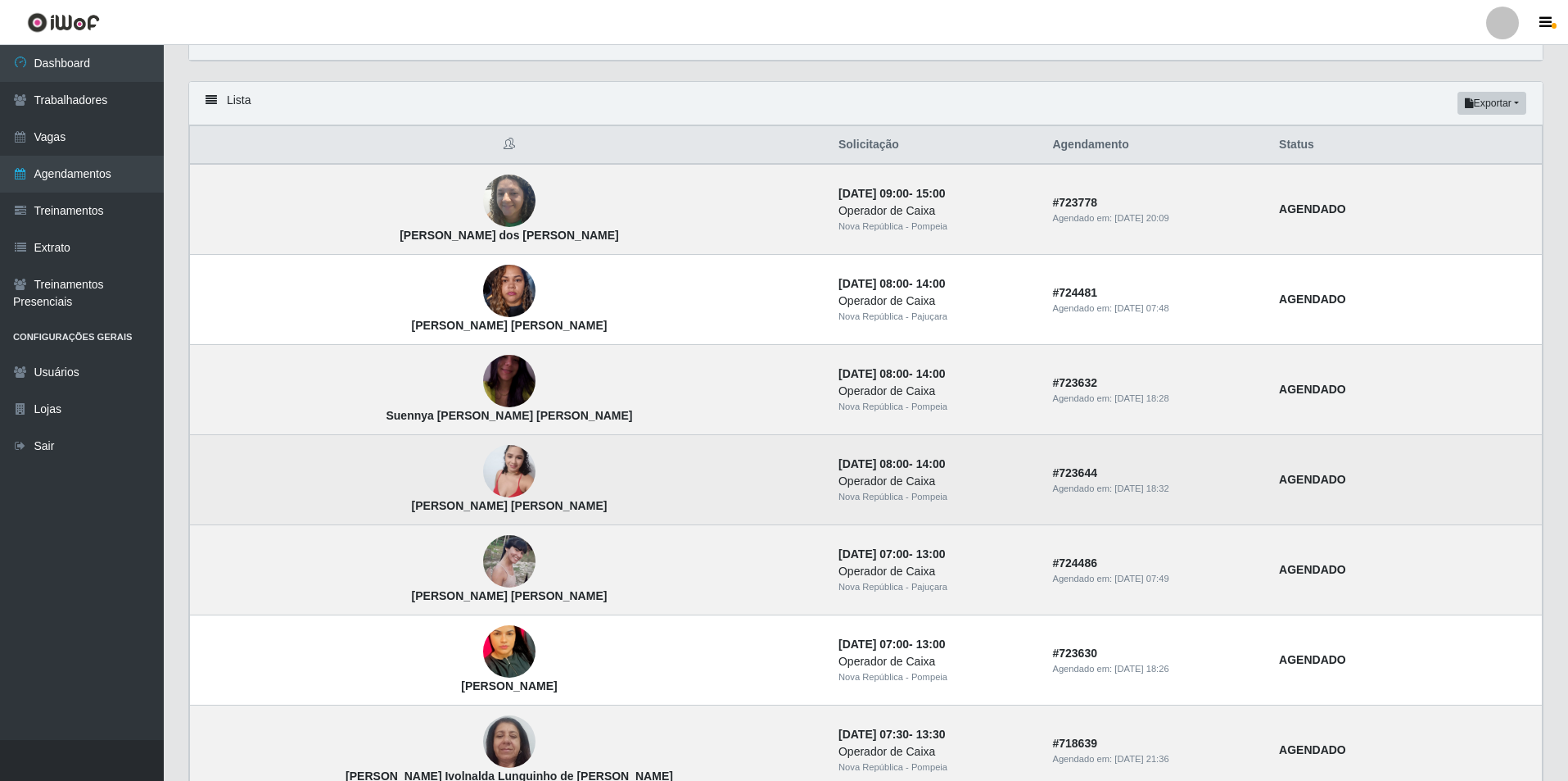
click at [483, 476] on img at bounding box center [509, 471] width 53 height 70
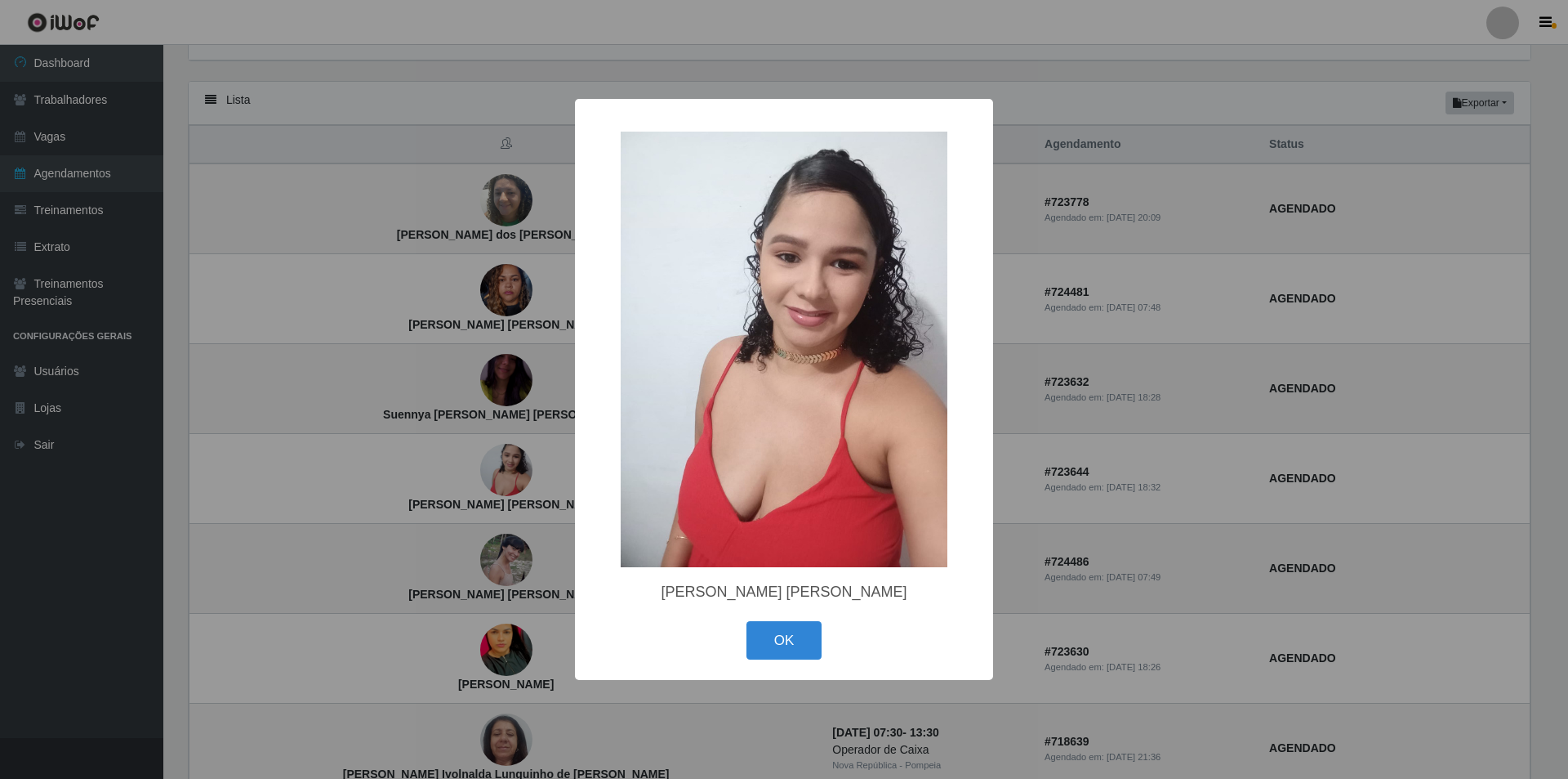
click at [523, 408] on div "× Vanessa Bruna da Silva OK Cancel" at bounding box center [784, 390] width 1568 height 779
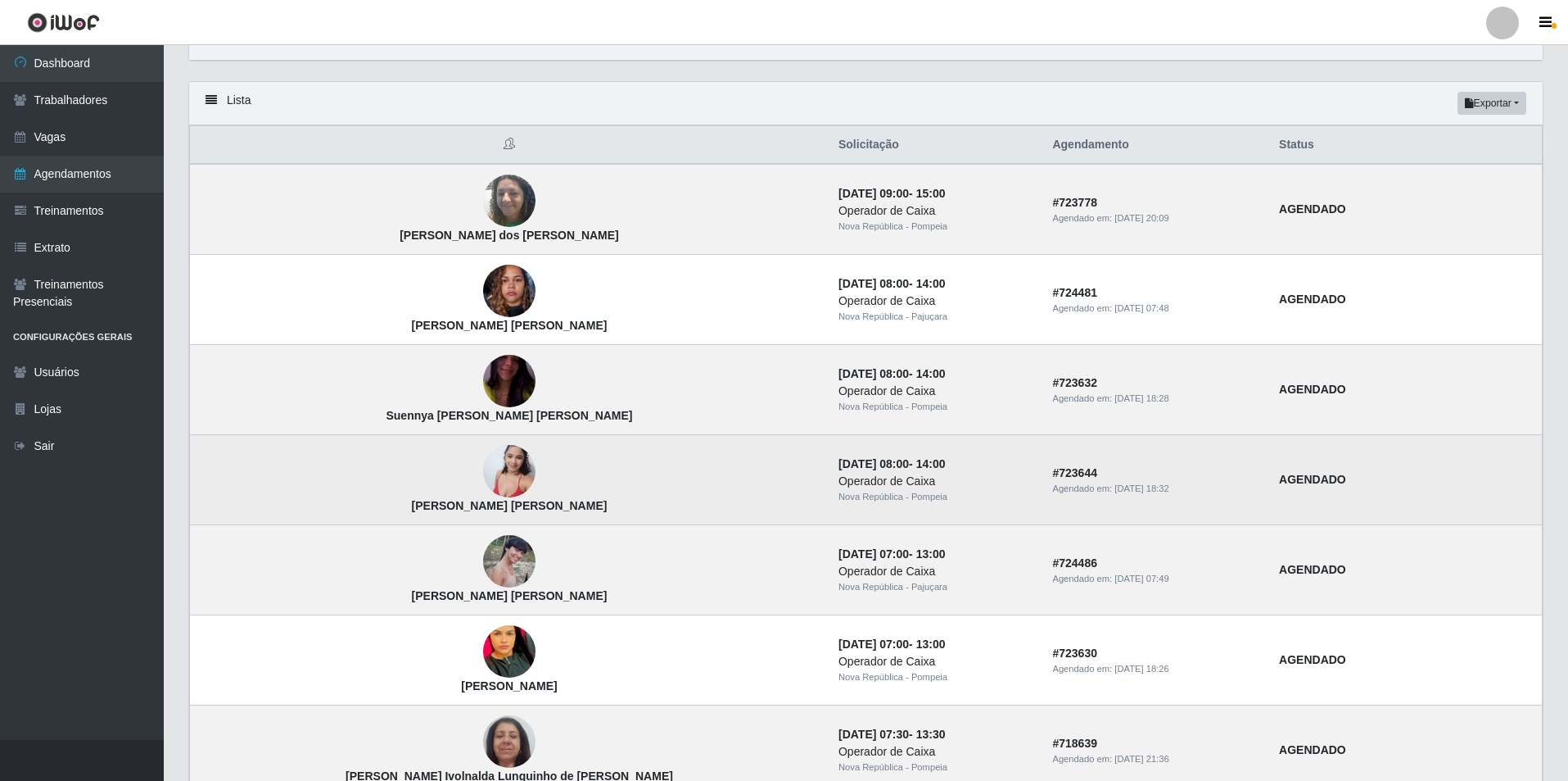
scroll to position [164, 0]
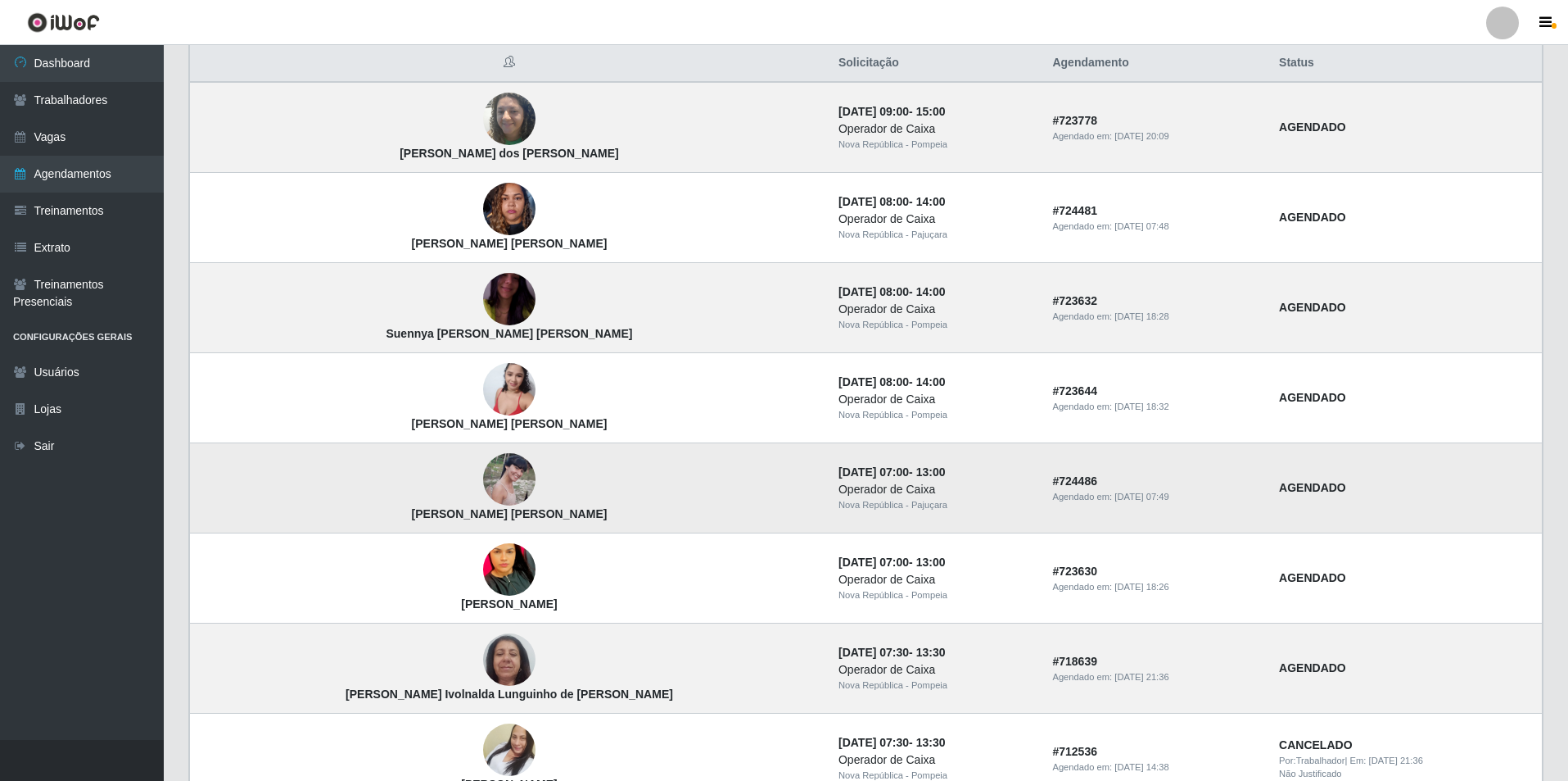
click at [483, 479] on img at bounding box center [509, 479] width 53 height 53
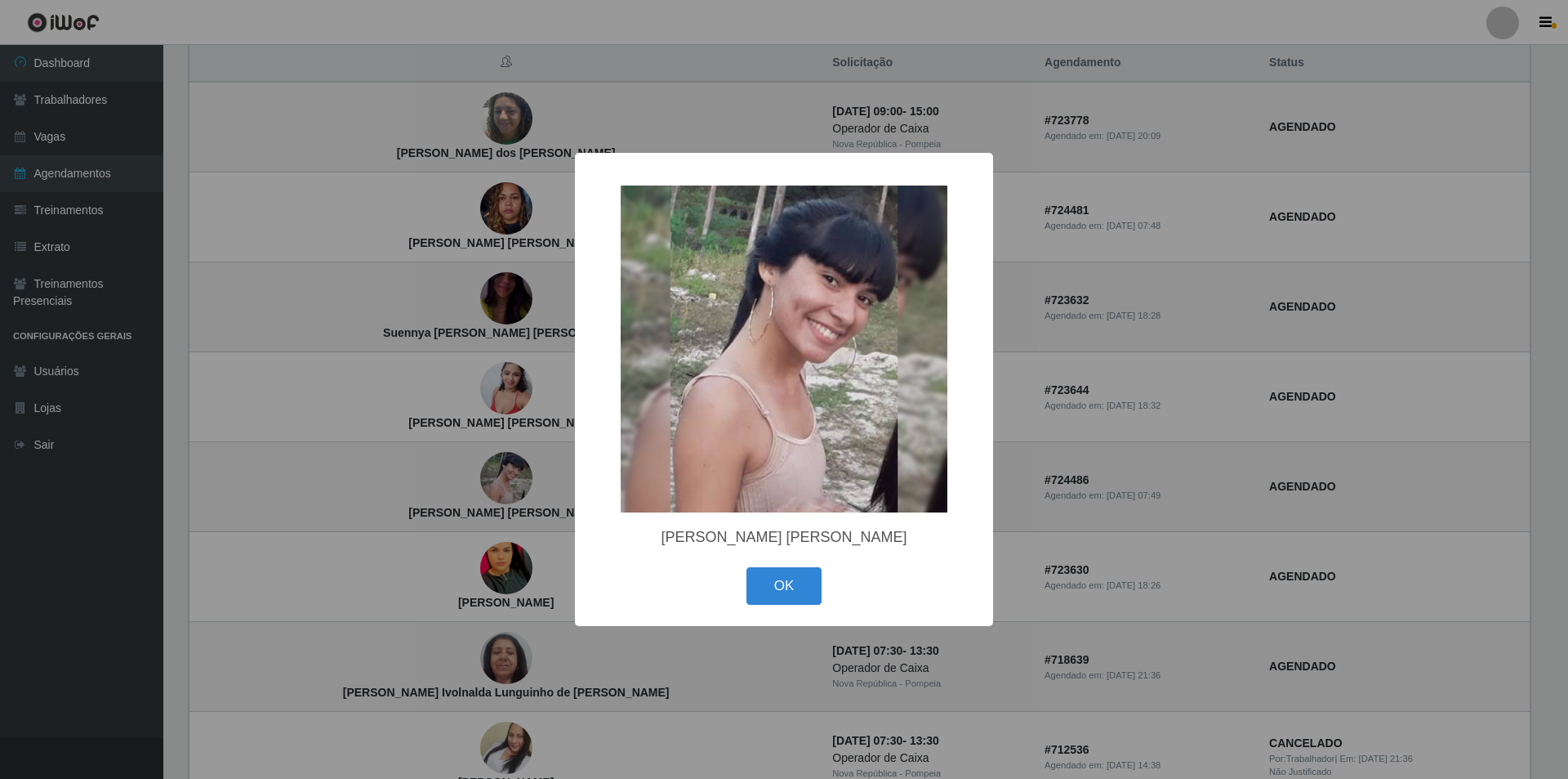
click at [491, 456] on div "× Rebeca Marta Galvão de Souza OK Cancel" at bounding box center [784, 390] width 1568 height 779
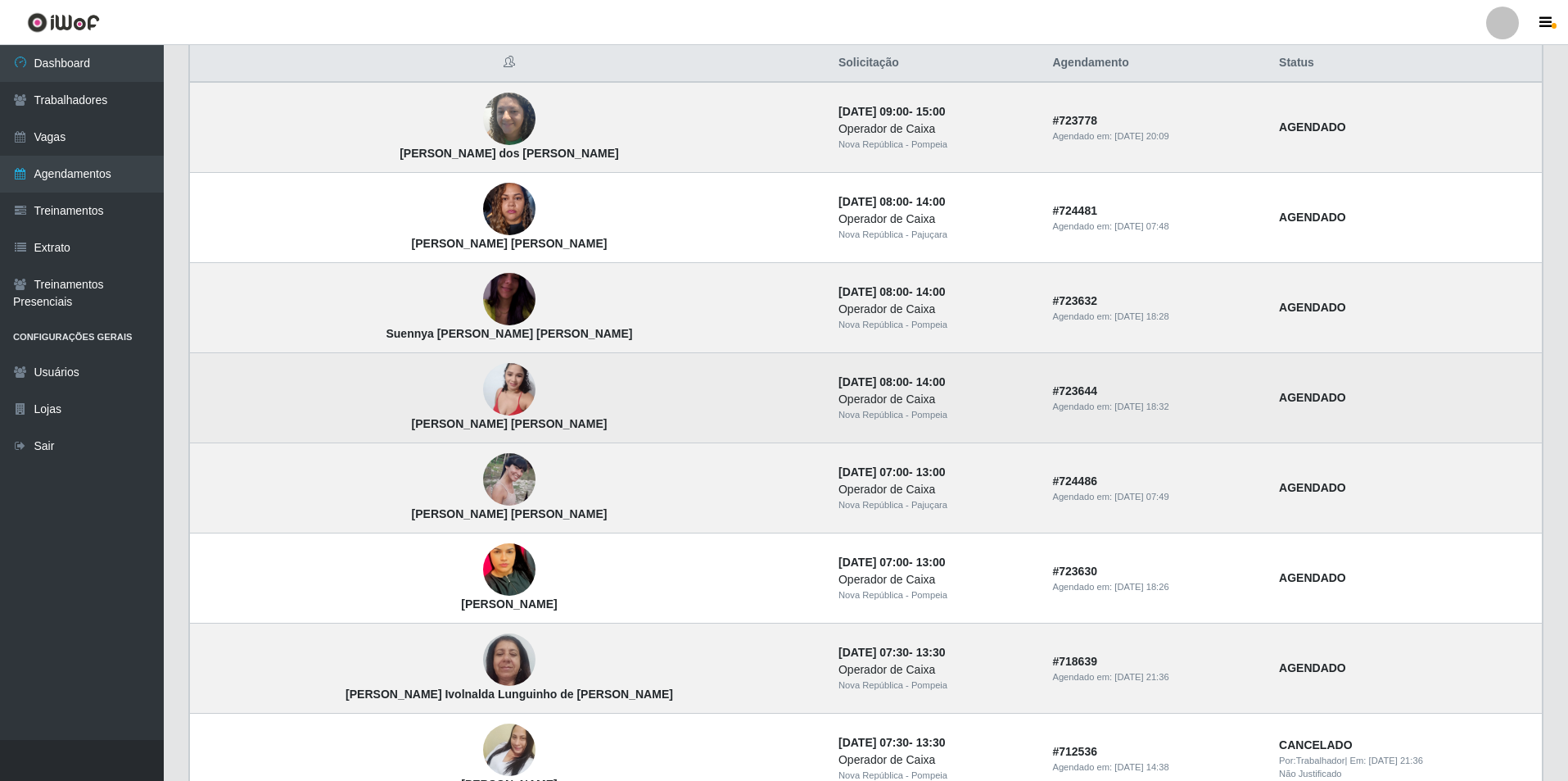
click at [483, 406] on img at bounding box center [509, 390] width 53 height 70
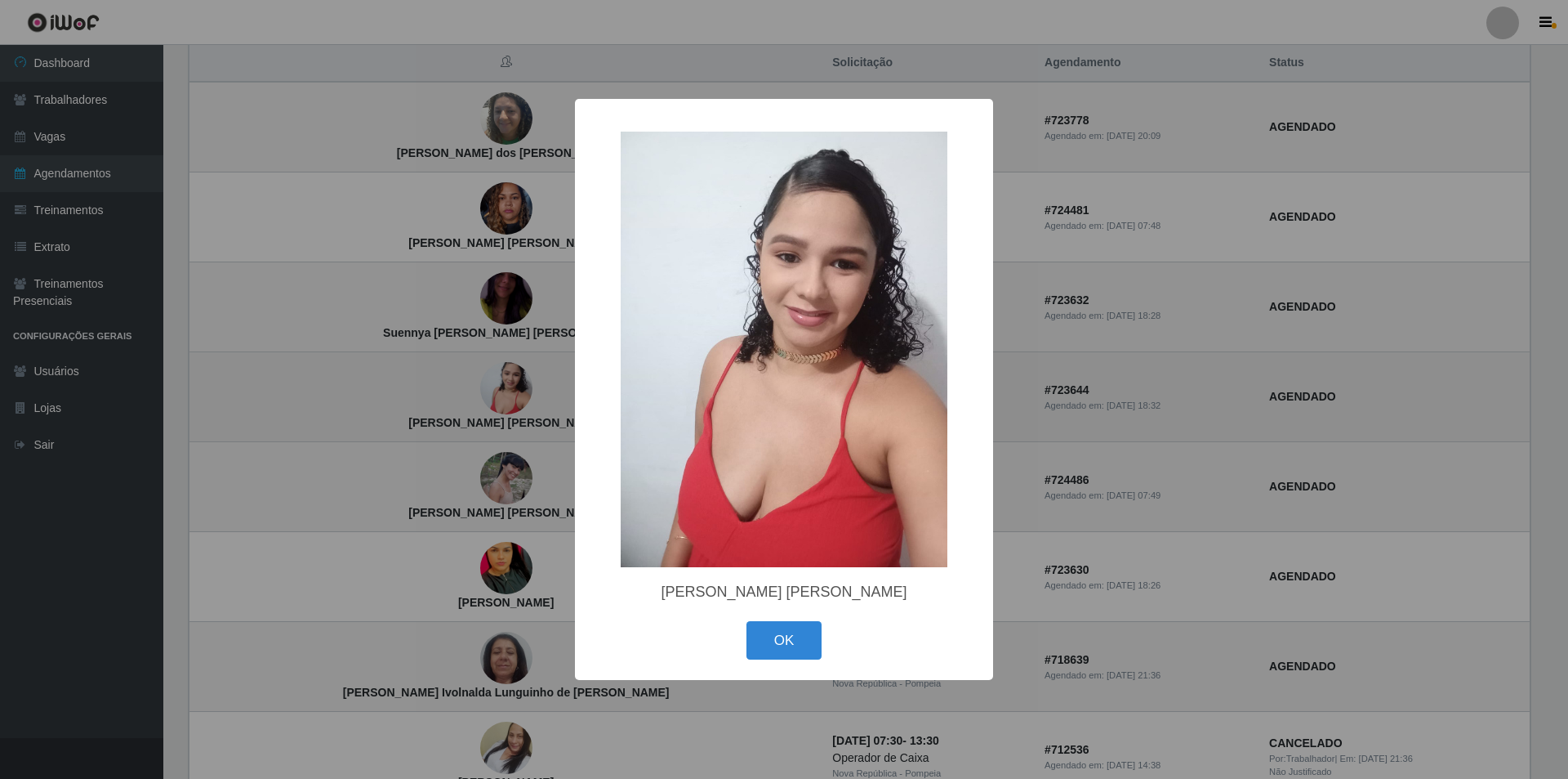
click at [433, 405] on div "× Vanessa Bruna da Silva OK Cancel" at bounding box center [784, 390] width 1568 height 779
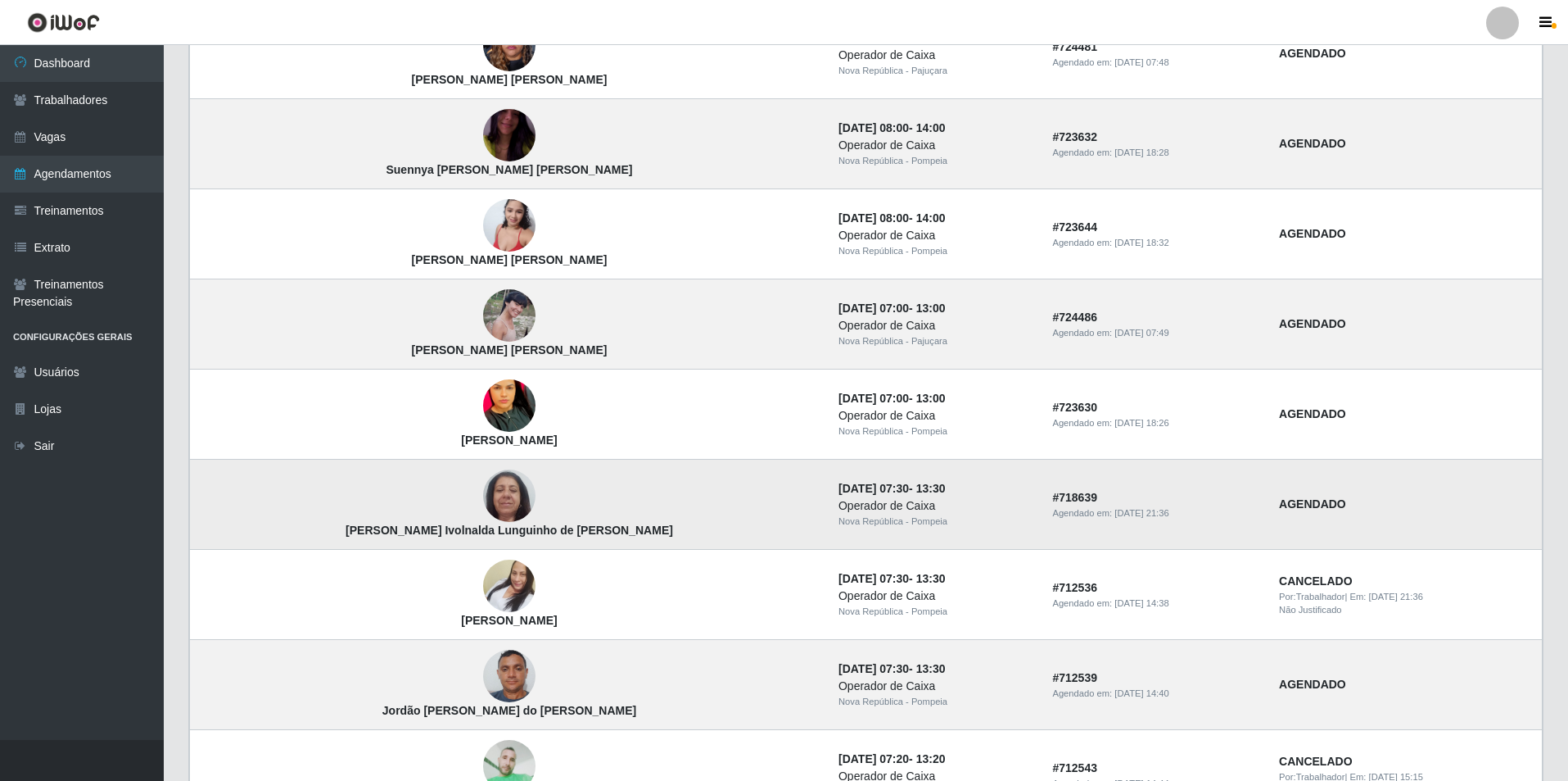
scroll to position [246, 0]
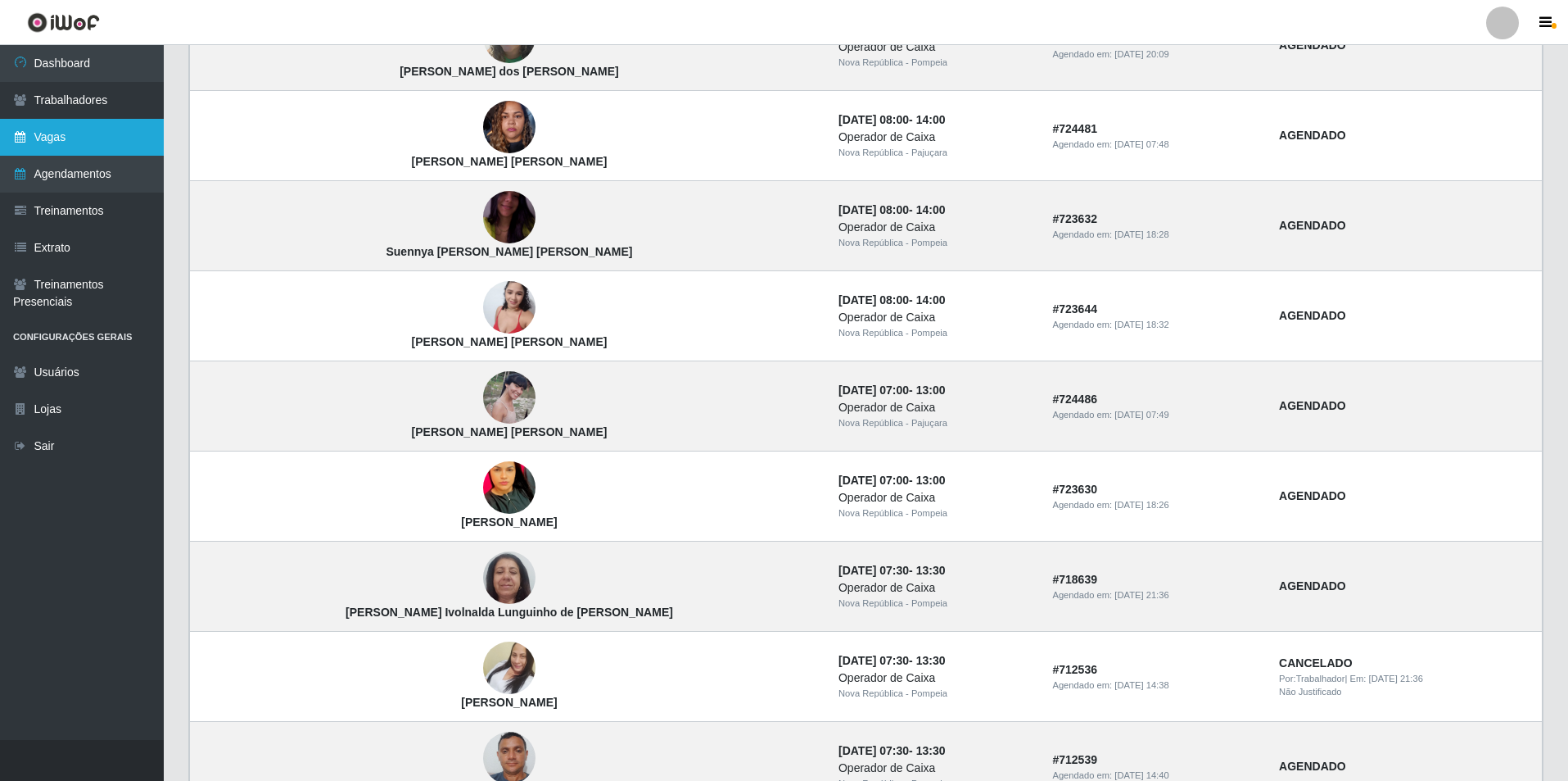
click at [123, 150] on link "Vagas" at bounding box center [82, 137] width 164 height 36
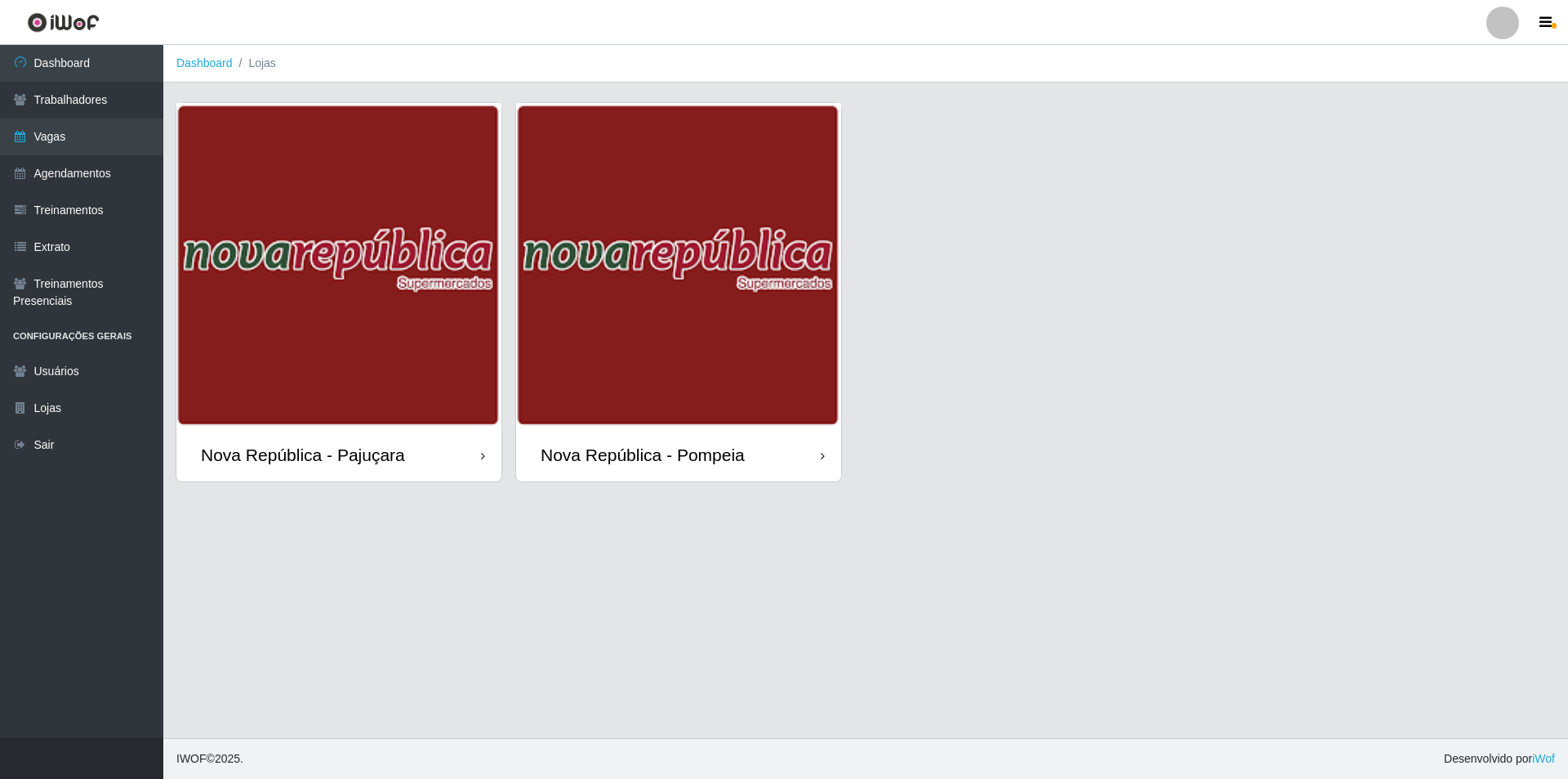
click at [640, 432] on div "Nova República - Pompeia" at bounding box center [679, 454] width 325 height 53
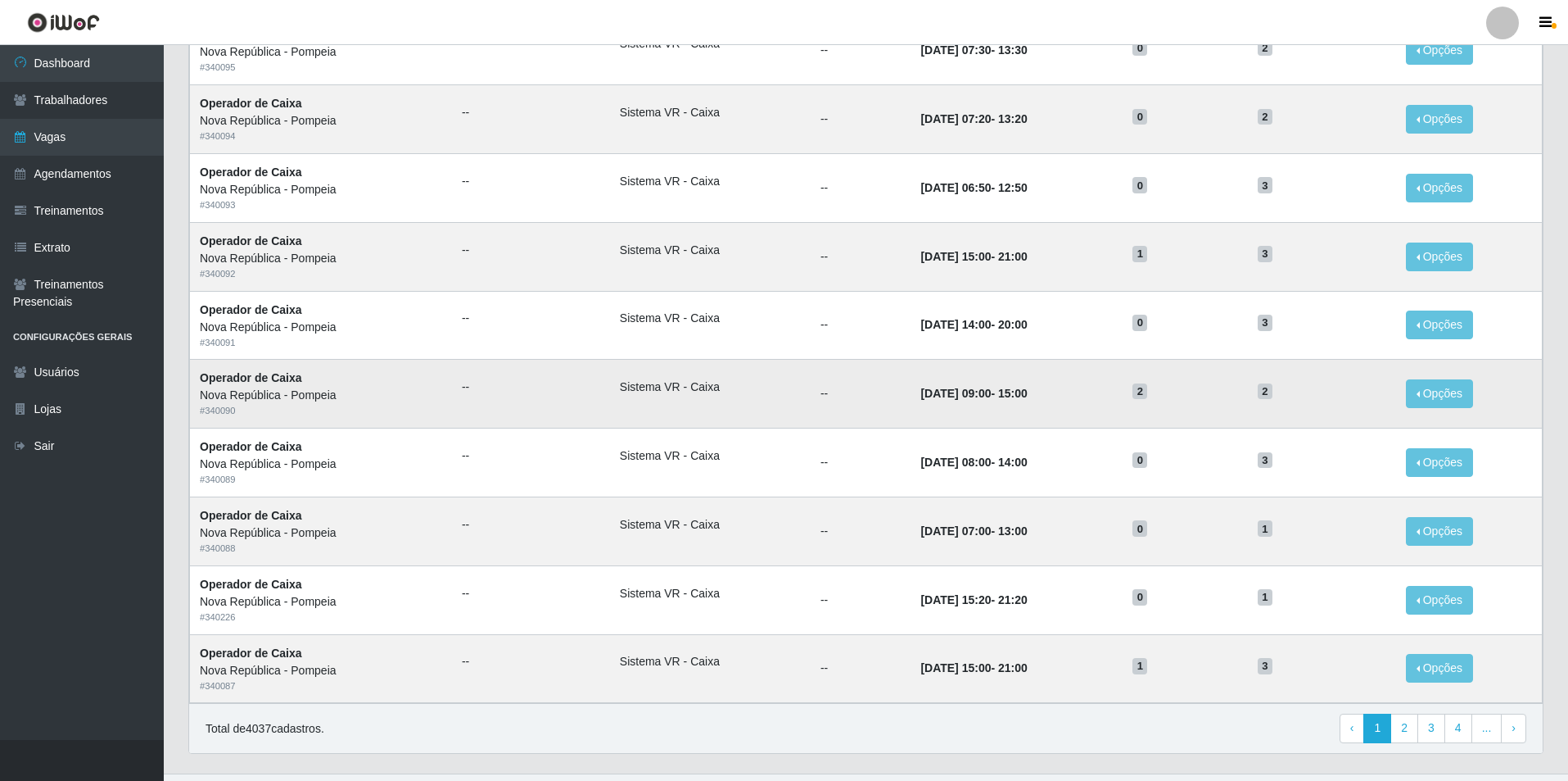
scroll to position [608, 0]
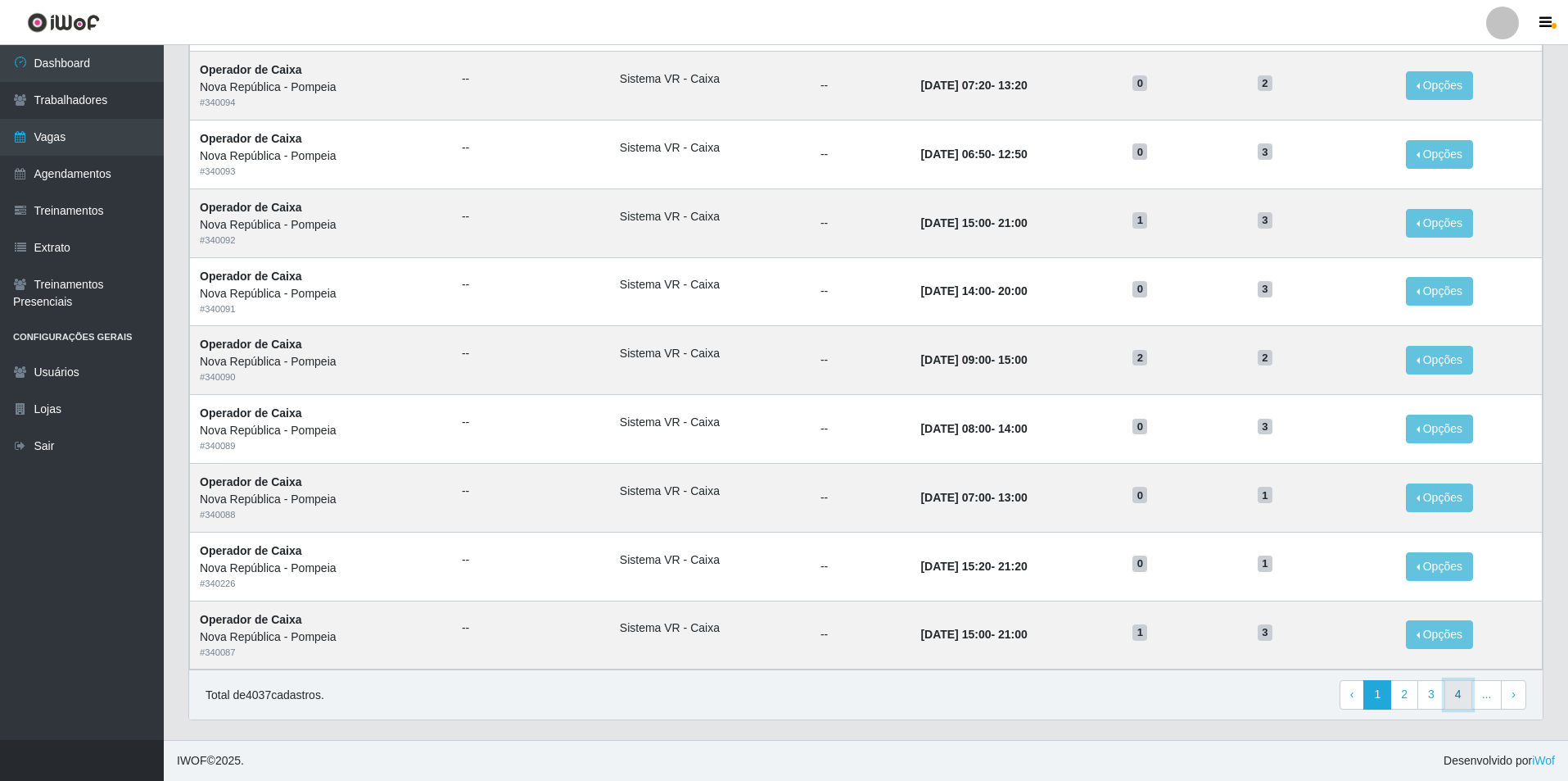
click at [1448, 692] on link "4" at bounding box center [1458, 695] width 28 height 30
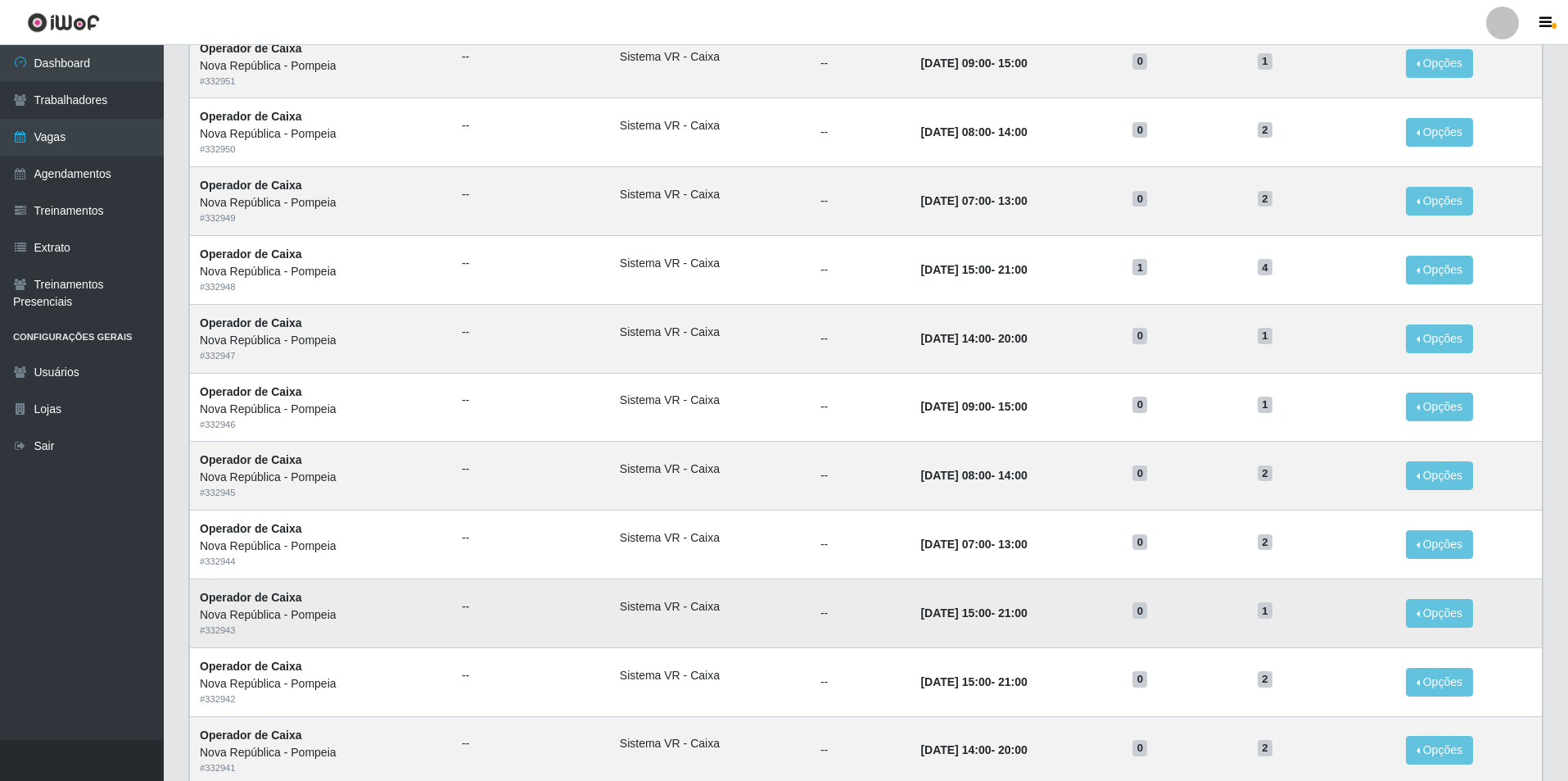
scroll to position [608, 0]
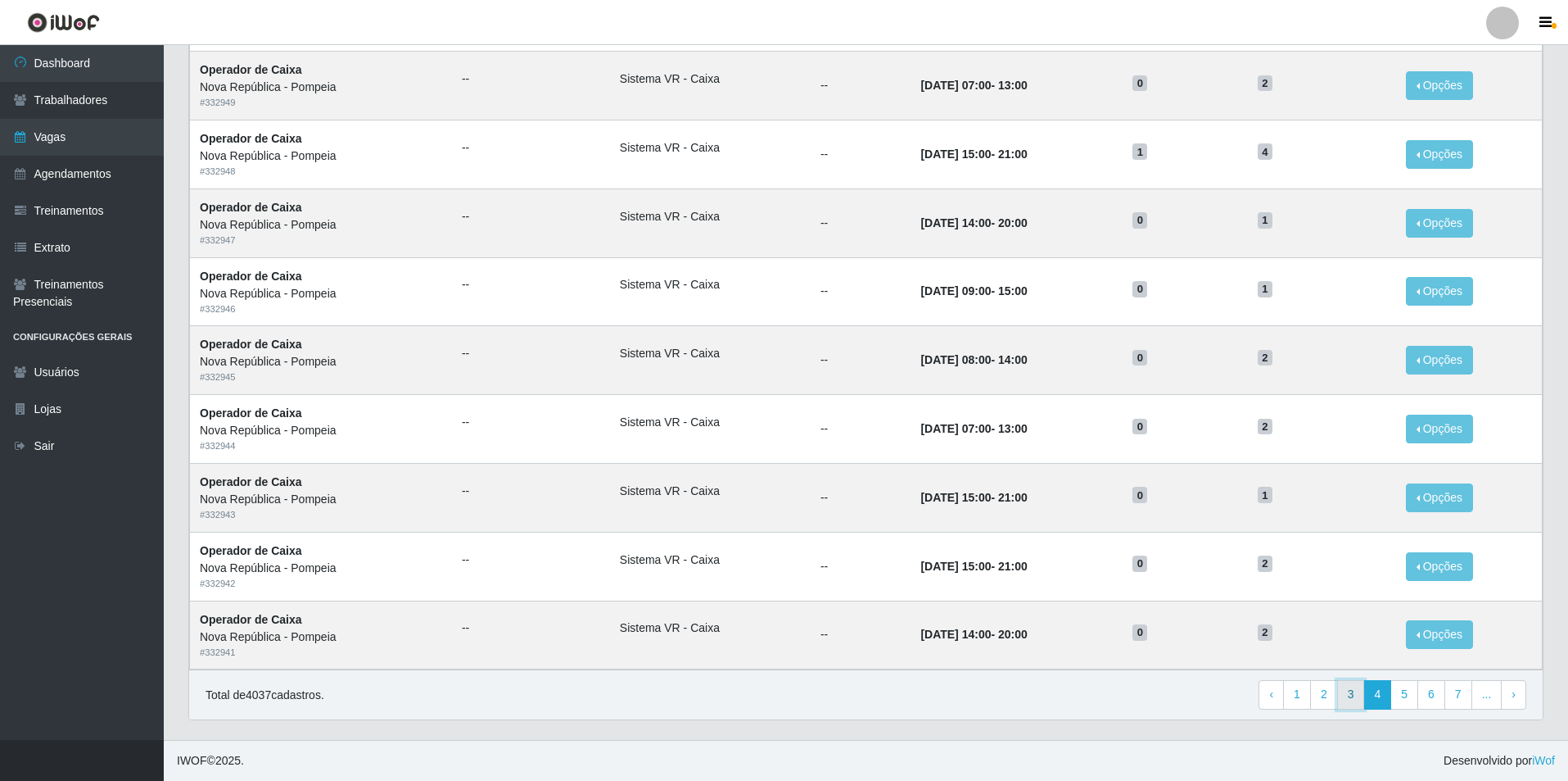
click at [1363, 698] on link "3" at bounding box center [1350, 695] width 28 height 30
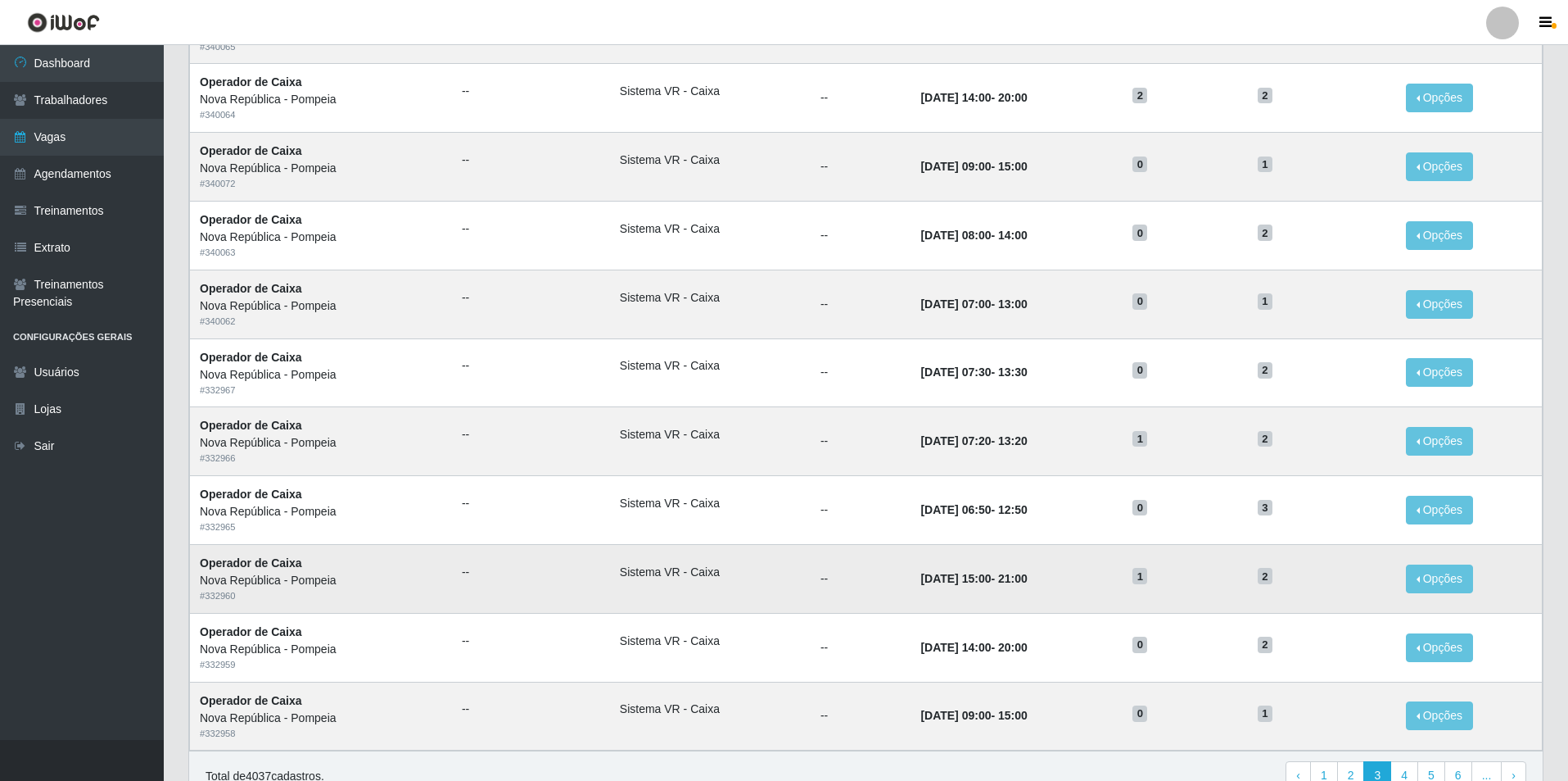
scroll to position [444, 0]
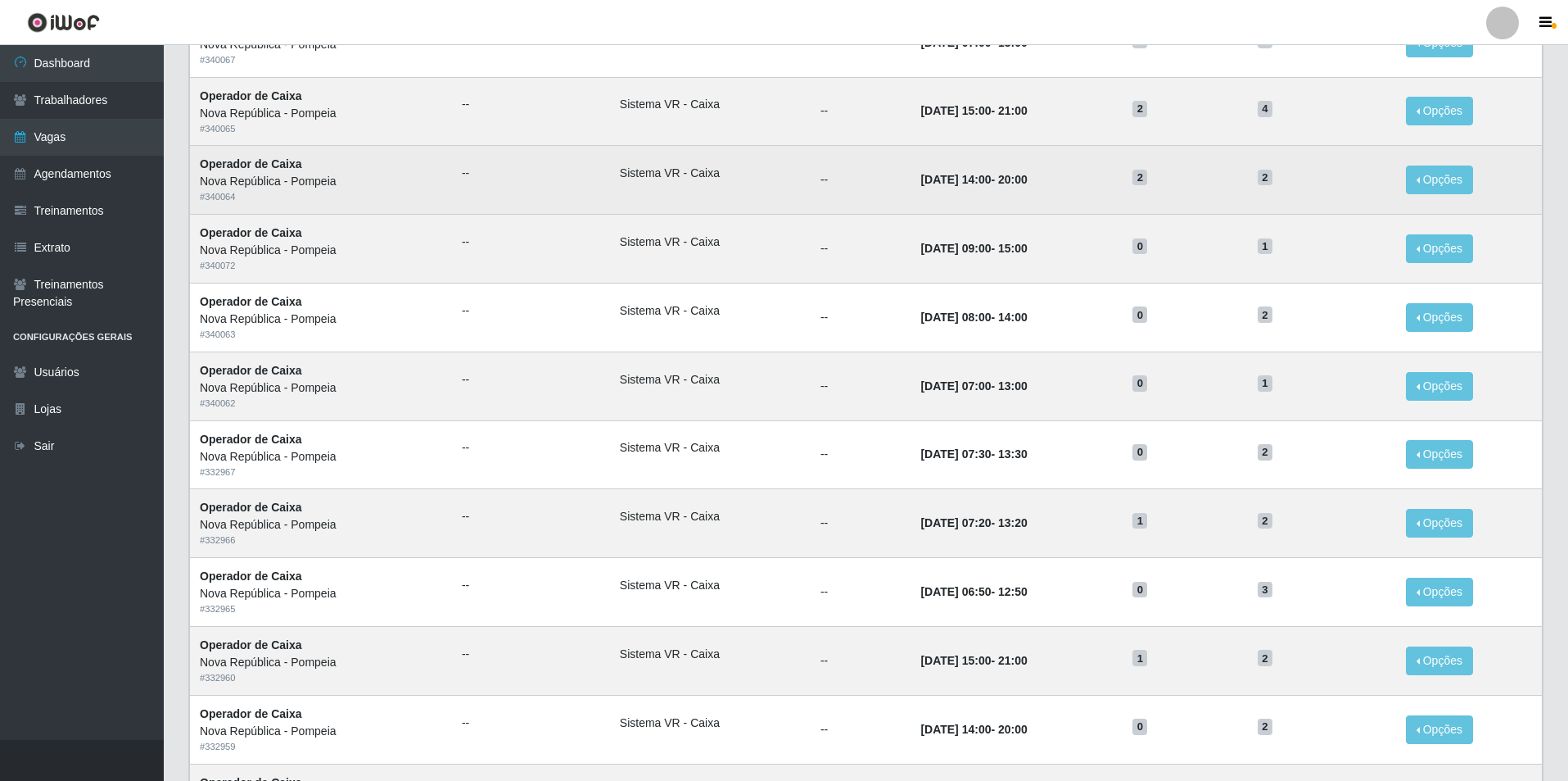
click at [1098, 187] on td "[DATE] 14:00 - 20:00" at bounding box center [1016, 180] width 212 height 69
drag, startPoint x: 895, startPoint y: 180, endPoint x: 993, endPoint y: 188, distance: 98.3
click at [1104, 187] on td "[DATE] 14:00 - 20:00" at bounding box center [1016, 180] width 212 height 69
click at [810, 182] on td "--" at bounding box center [860, 180] width 100 height 69
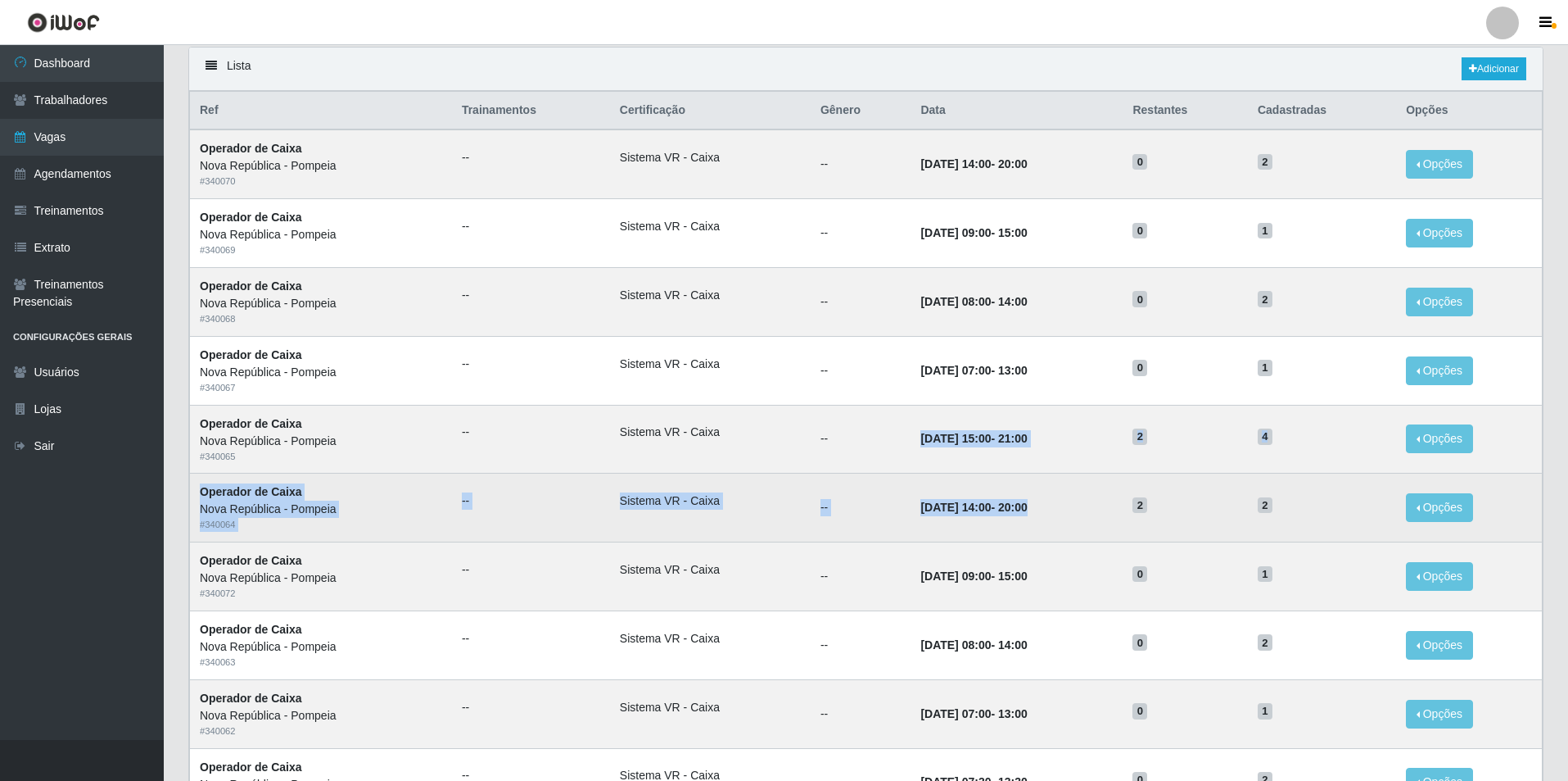
drag, startPoint x: 910, startPoint y: 433, endPoint x: 1087, endPoint y: 485, distance: 184.5
click at [1087, 485] on tbody "Operador de Caixa Nova República - Pompeia # 340070 -- Sistema VR - Caixa -- [D…" at bounding box center [866, 644] width 1352 height 1030
click at [1087, 484] on td "[DATE] 14:00 - 20:00" at bounding box center [1016, 508] width 212 height 69
click at [1014, 508] on time "20:00" at bounding box center [1013, 508] width 30 height 13
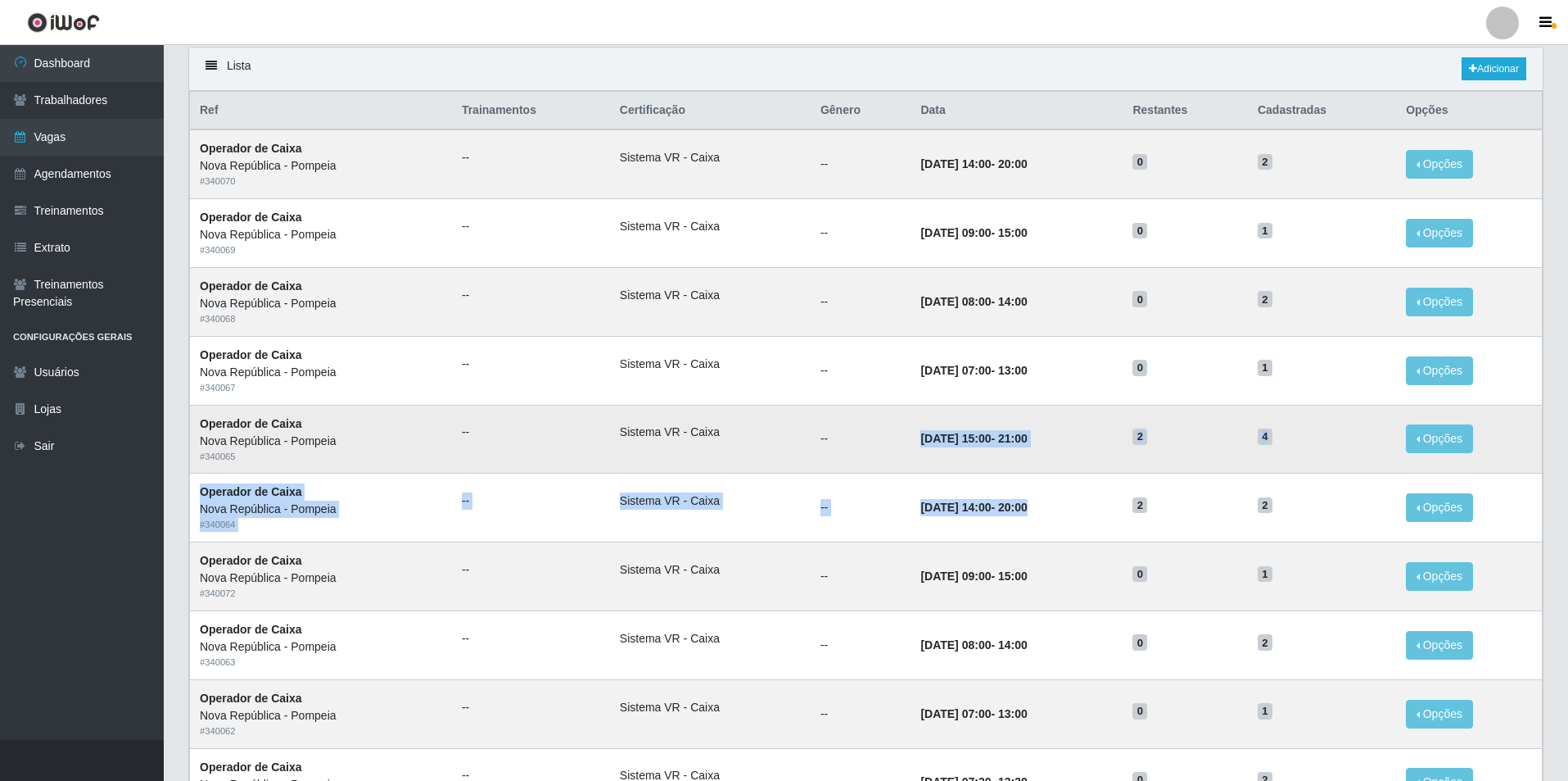
click at [963, 456] on td "[DATE] 15:00 - 21:00" at bounding box center [1016, 439] width 212 height 69
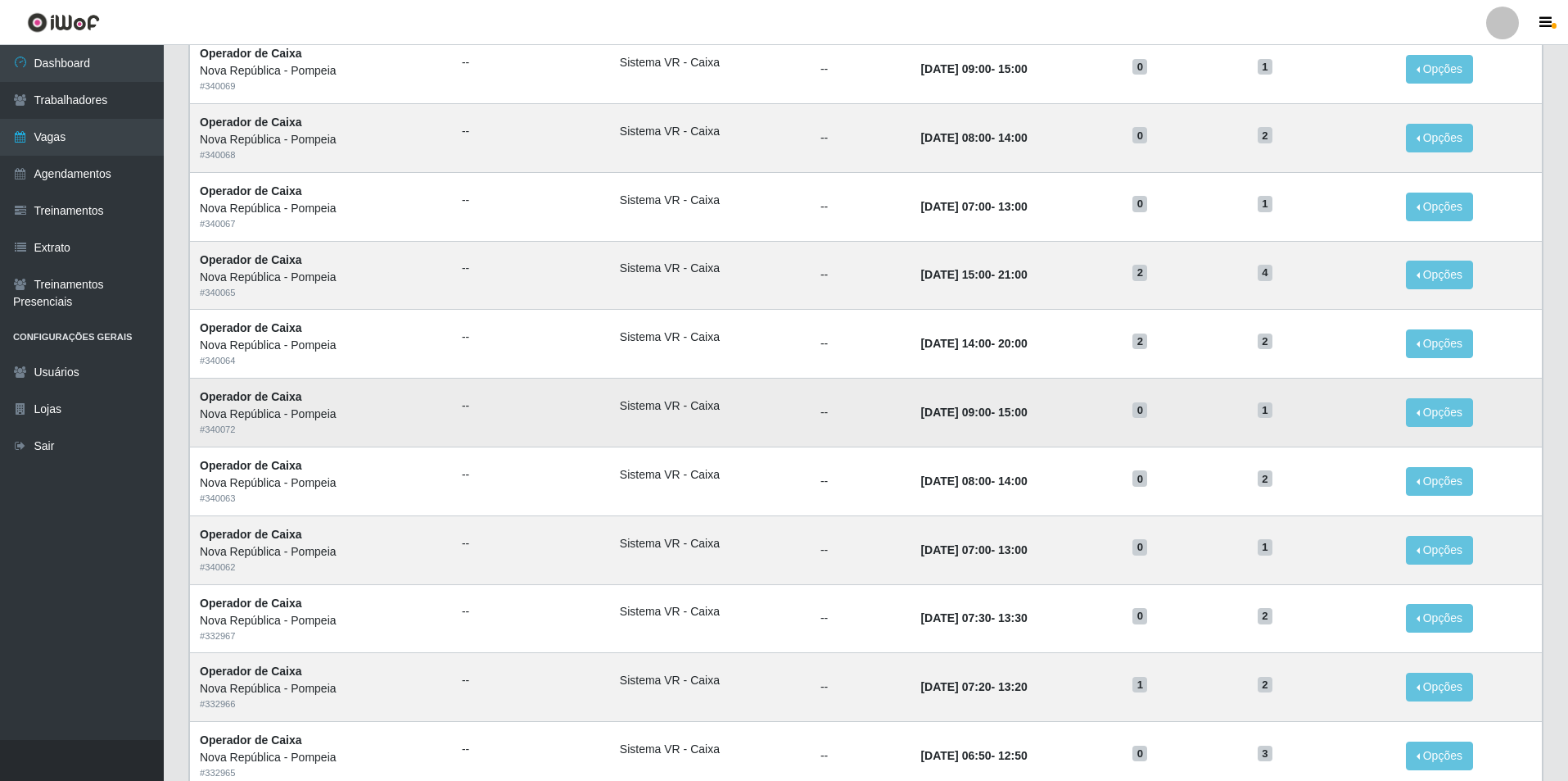
scroll to position [362, 0]
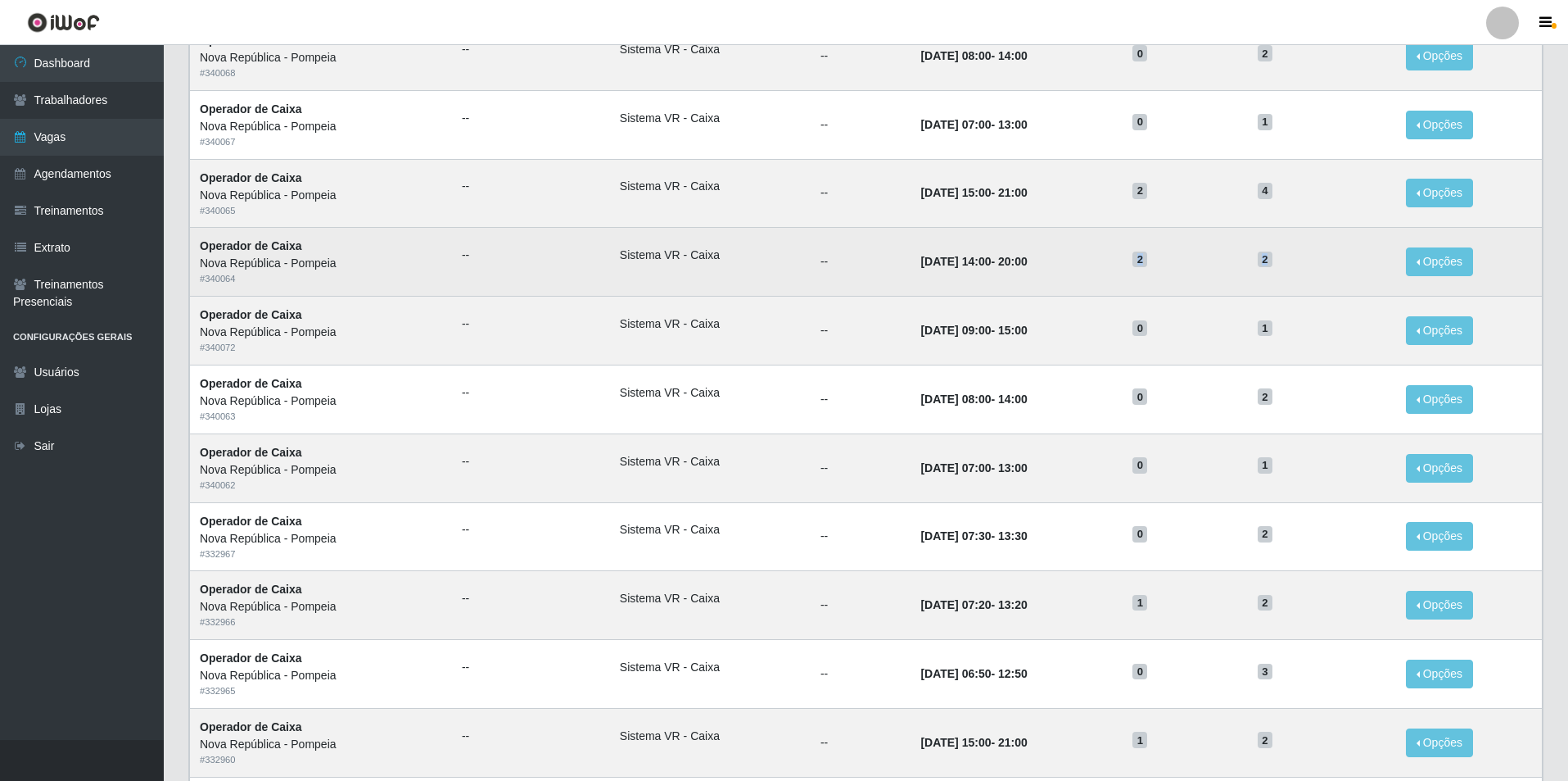
drag, startPoint x: 1135, startPoint y: 271, endPoint x: 1295, endPoint y: 252, distance: 161.1
click at [1295, 252] on tr "Operador de Caixa Nova República - Pompeia # 340064 -- Sistema VR - Caixa -- [D…" at bounding box center [866, 262] width 1352 height 69
